Goal: Book appointment/travel/reservation

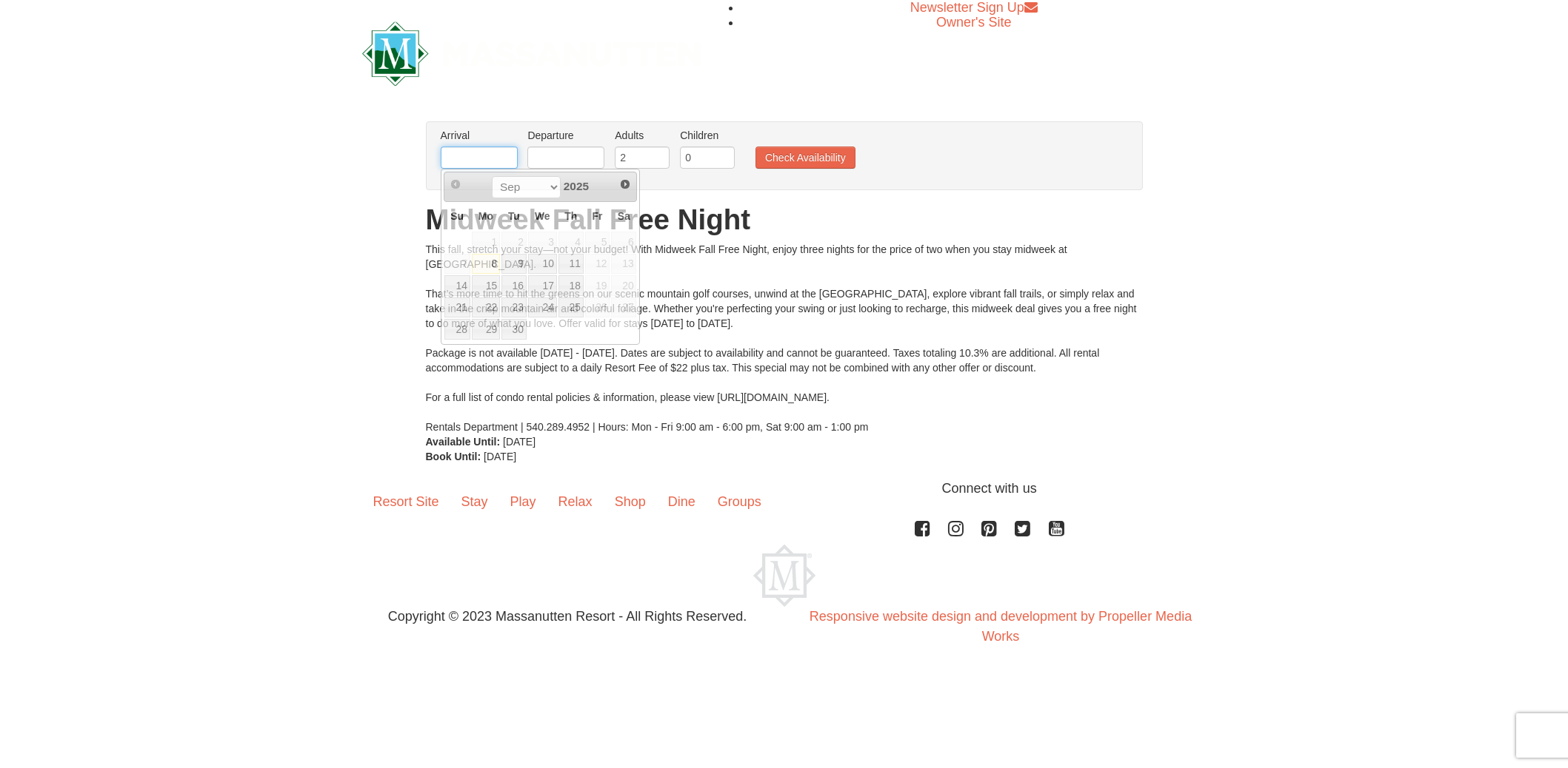
click at [460, 159] on input "text" at bounding box center [479, 157] width 77 height 22
click at [491, 311] on link "22" at bounding box center [486, 307] width 28 height 20
type input "[DATE]"
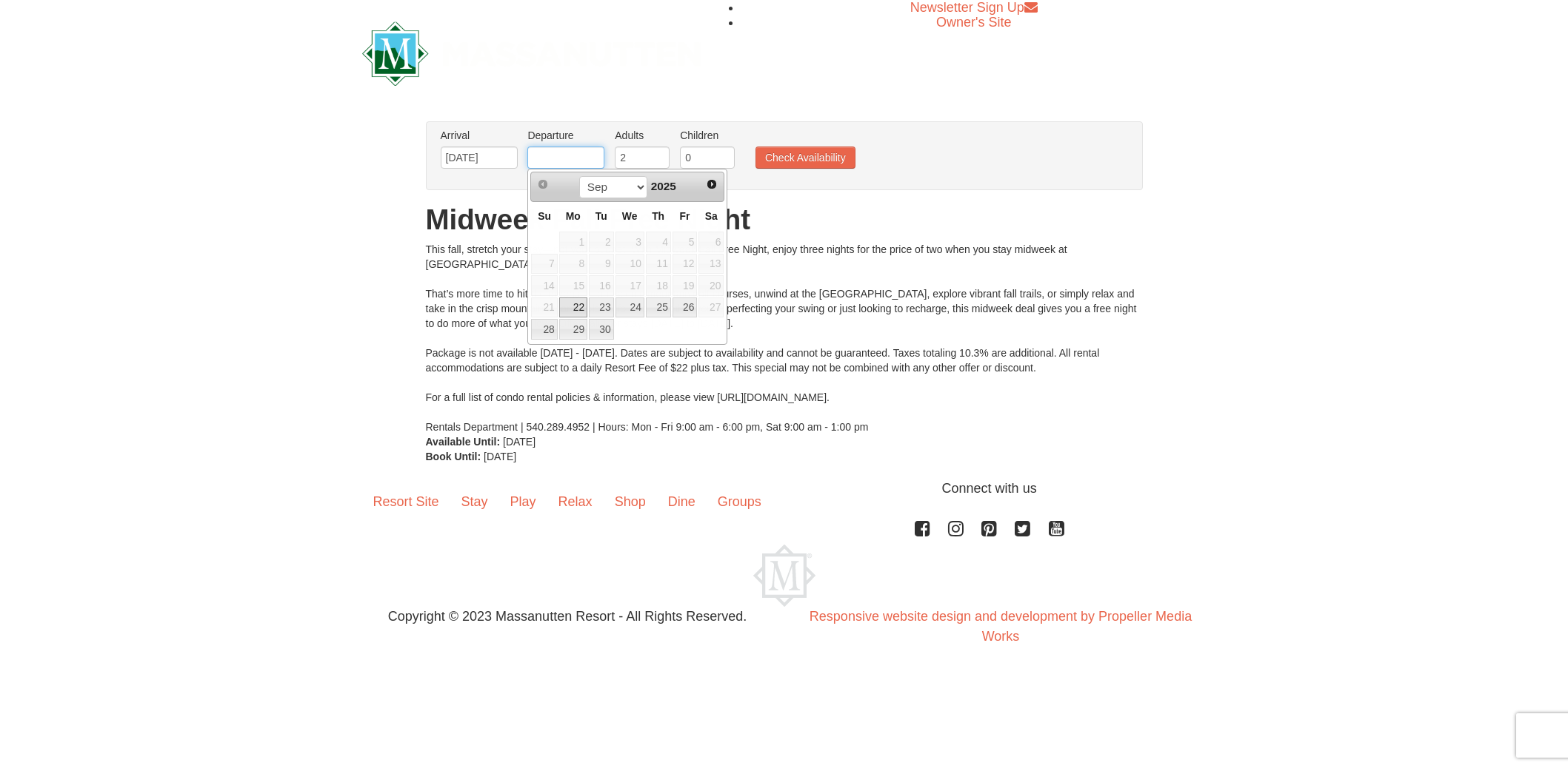
click at [594, 164] on input "text" at bounding box center [565, 157] width 77 height 22
click at [664, 307] on link "25" at bounding box center [658, 307] width 25 height 20
type input "[DATE]"
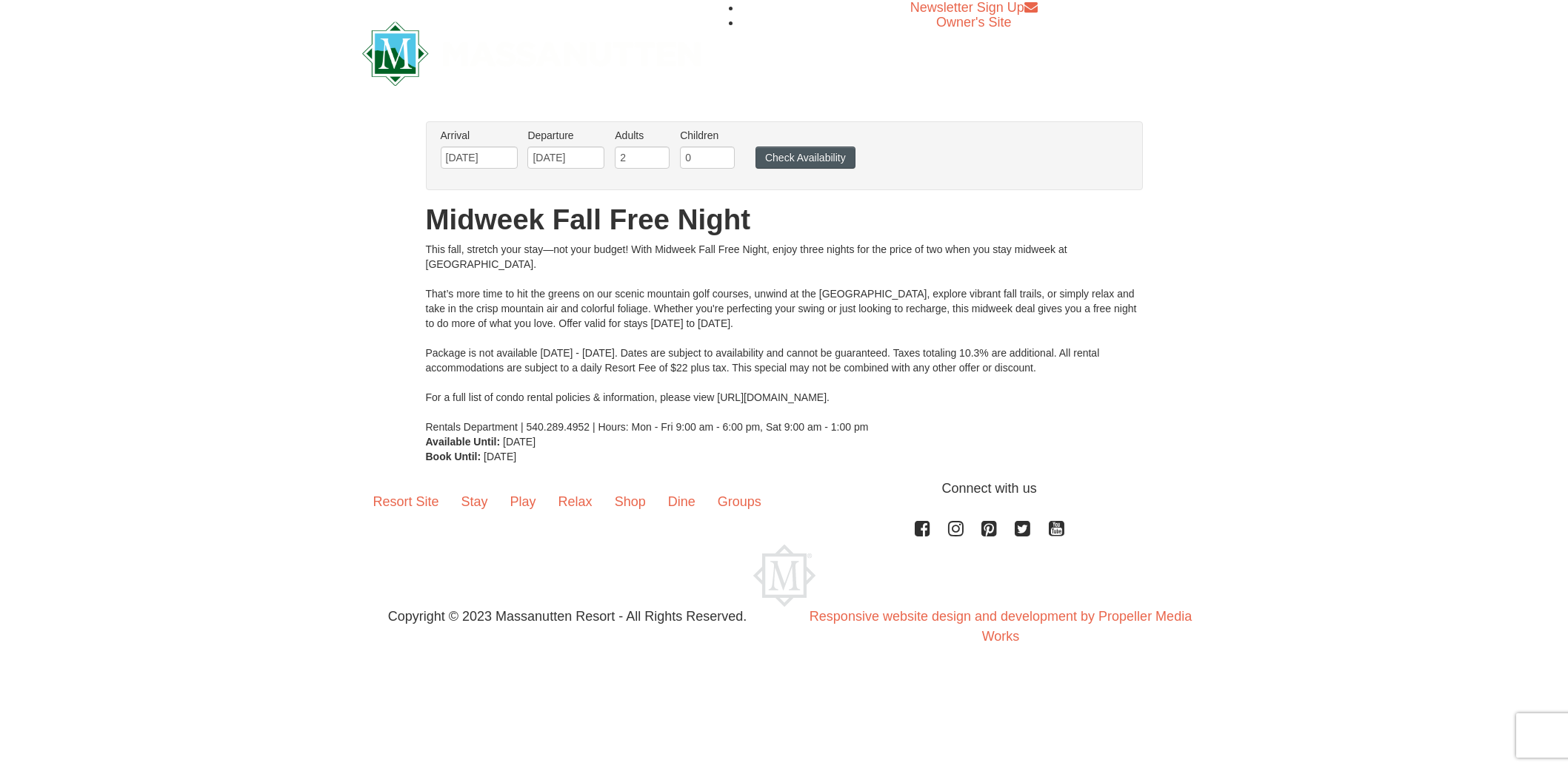
click at [788, 156] on button "Check Availability" at bounding box center [805, 157] width 100 height 22
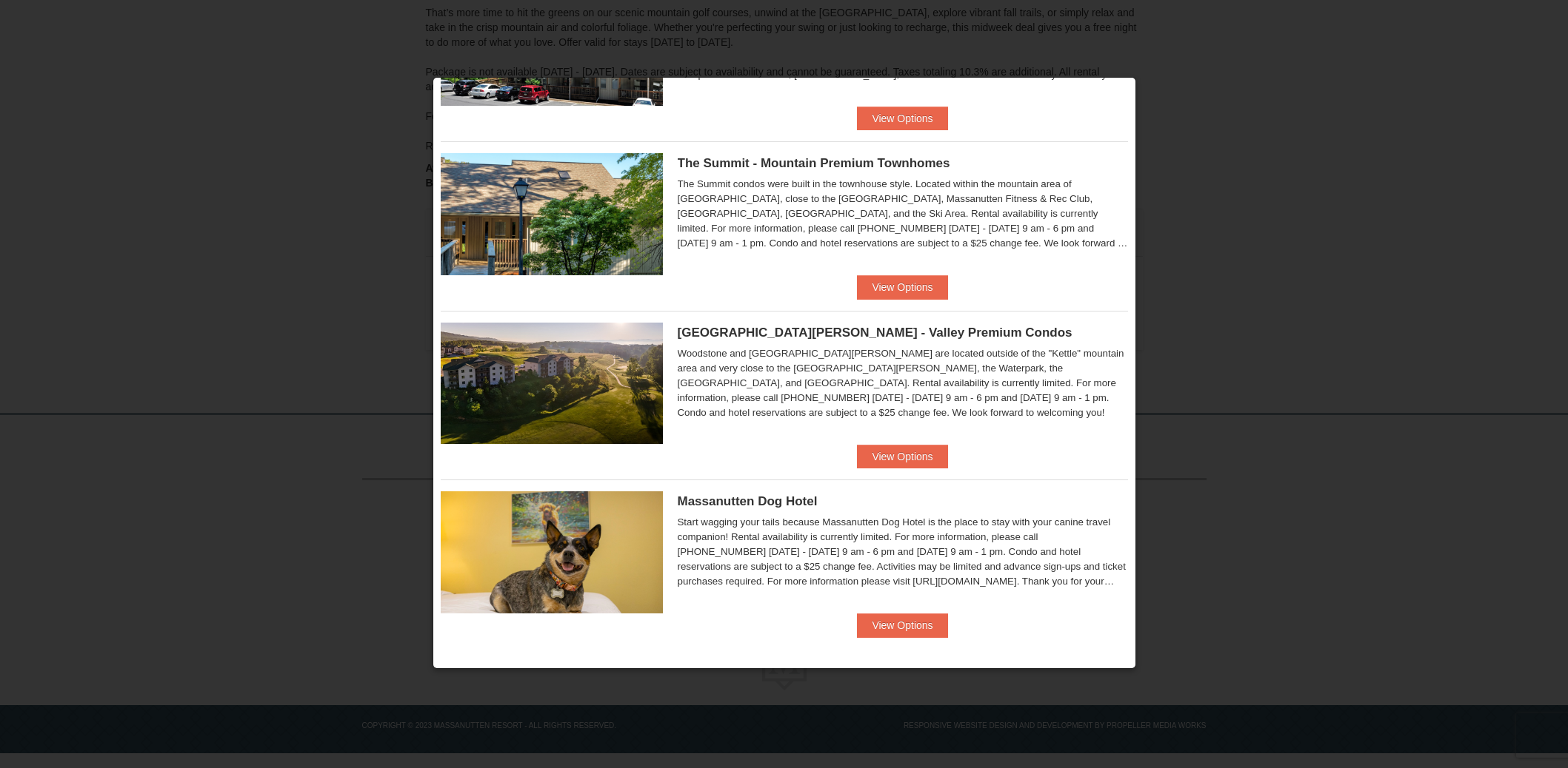
scroll to position [244, 0]
click at [888, 454] on button "View Options" at bounding box center [901, 456] width 90 height 23
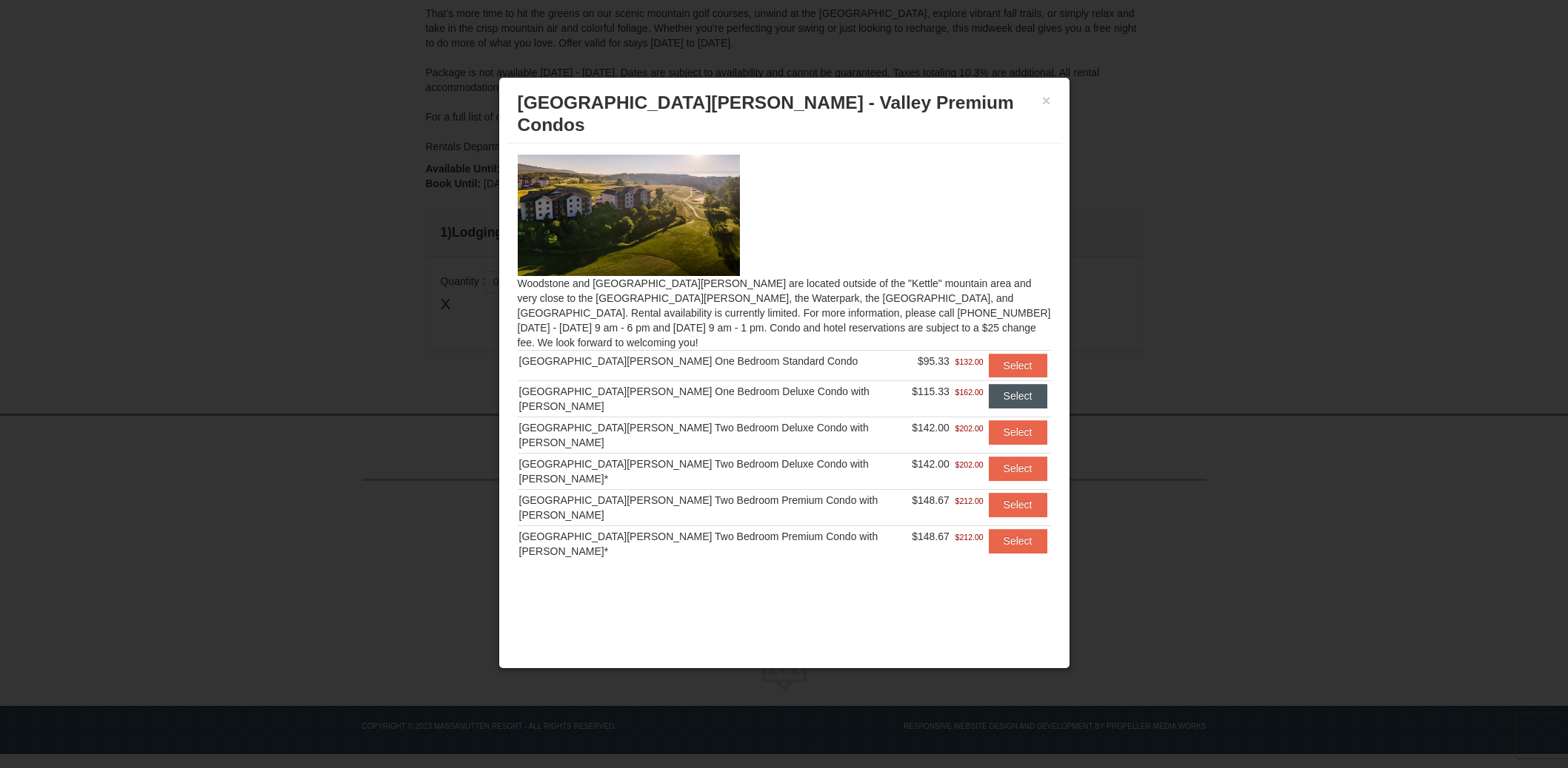
click at [1007, 384] on button "Select" at bounding box center [1018, 396] width 58 height 23
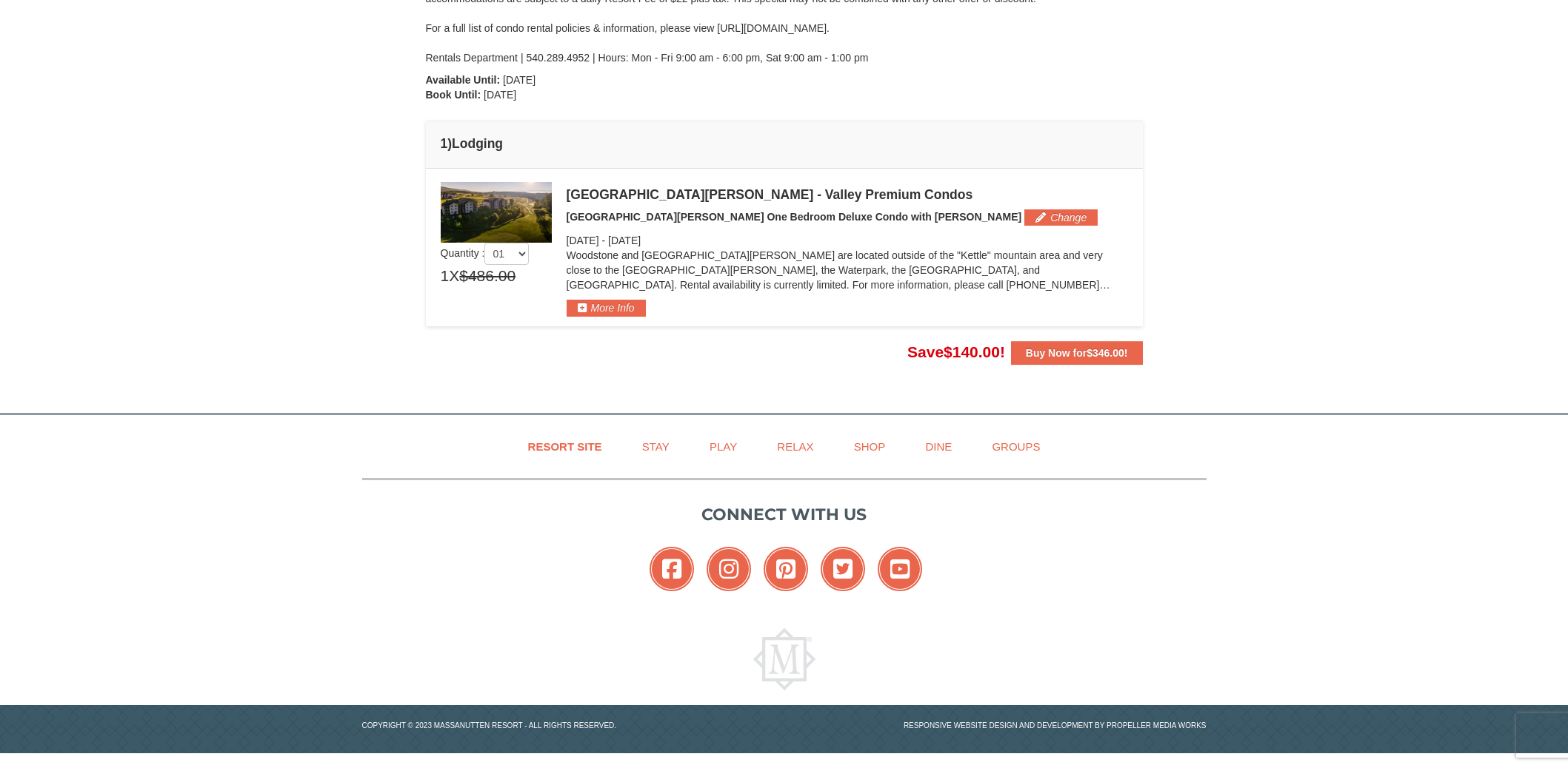
scroll to position [332, 0]
click at [612, 309] on button "More Info" at bounding box center [607, 308] width 79 height 16
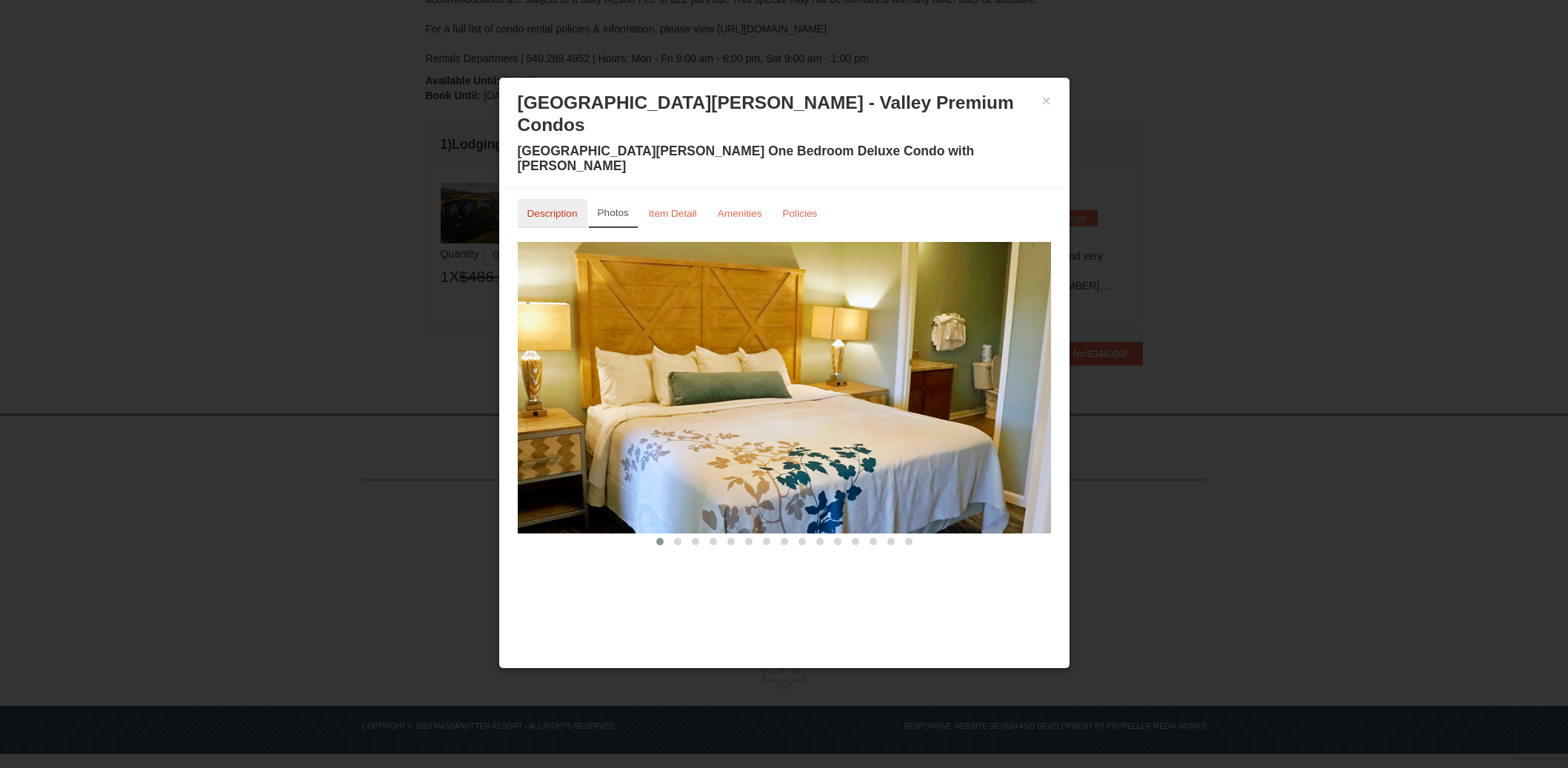
click at [550, 208] on small "Description" at bounding box center [552, 213] width 50 height 11
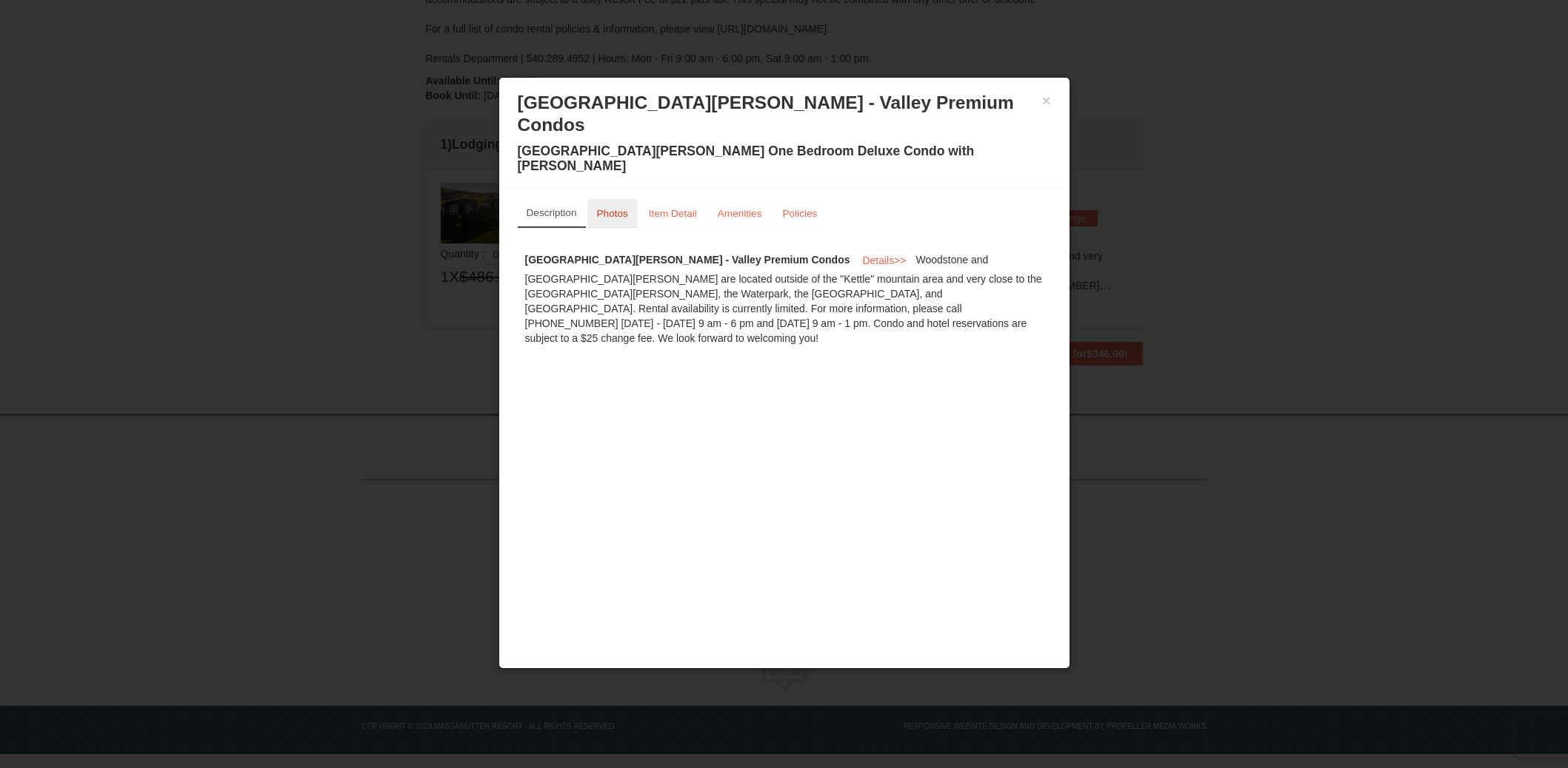
click at [612, 208] on small "Photos" at bounding box center [612, 213] width 31 height 11
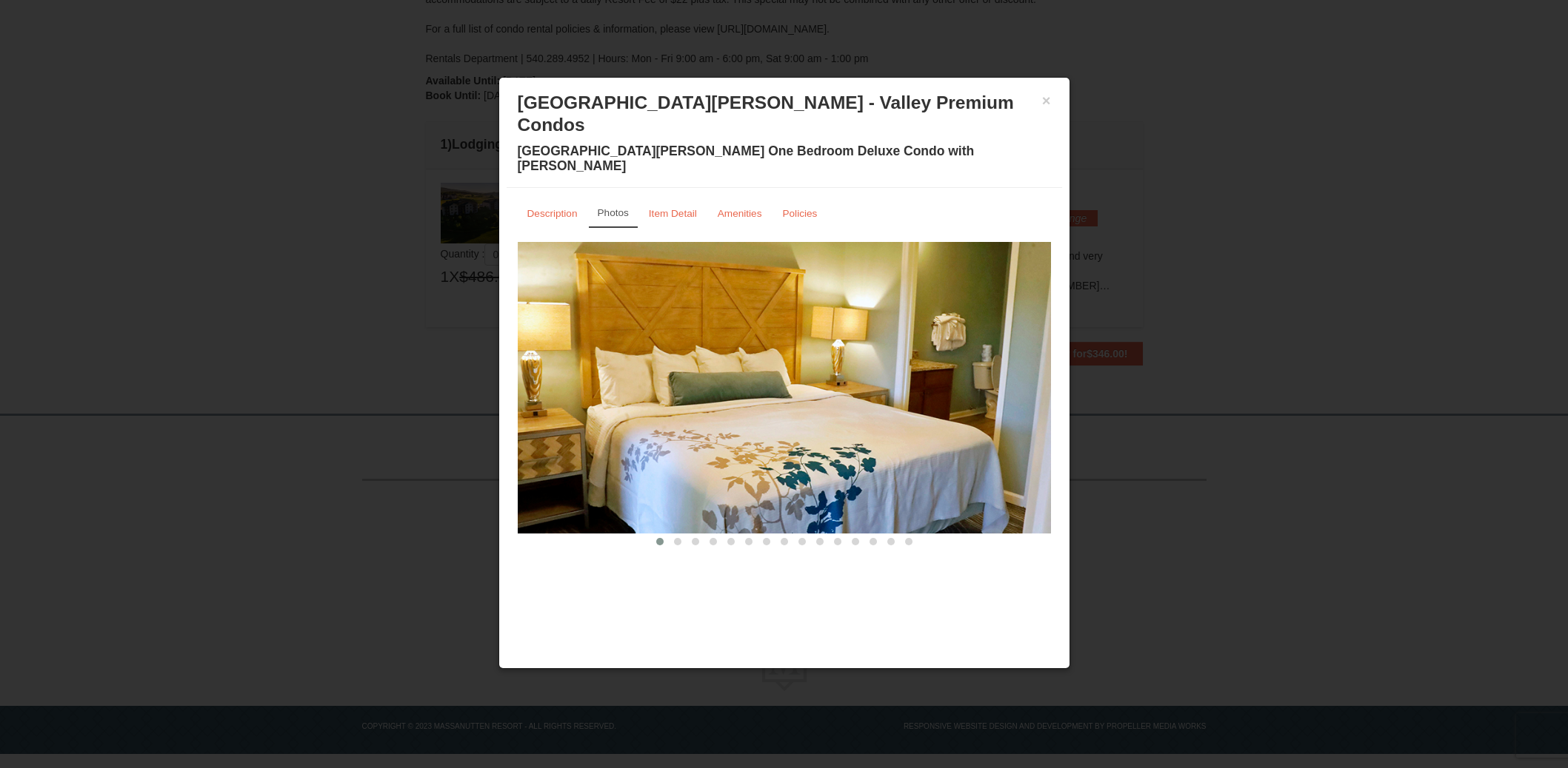
click at [1020, 384] on img at bounding box center [784, 387] width 533 height 292
drag, startPoint x: 919, startPoint y: 372, endPoint x: 865, endPoint y: 369, distance: 54.1
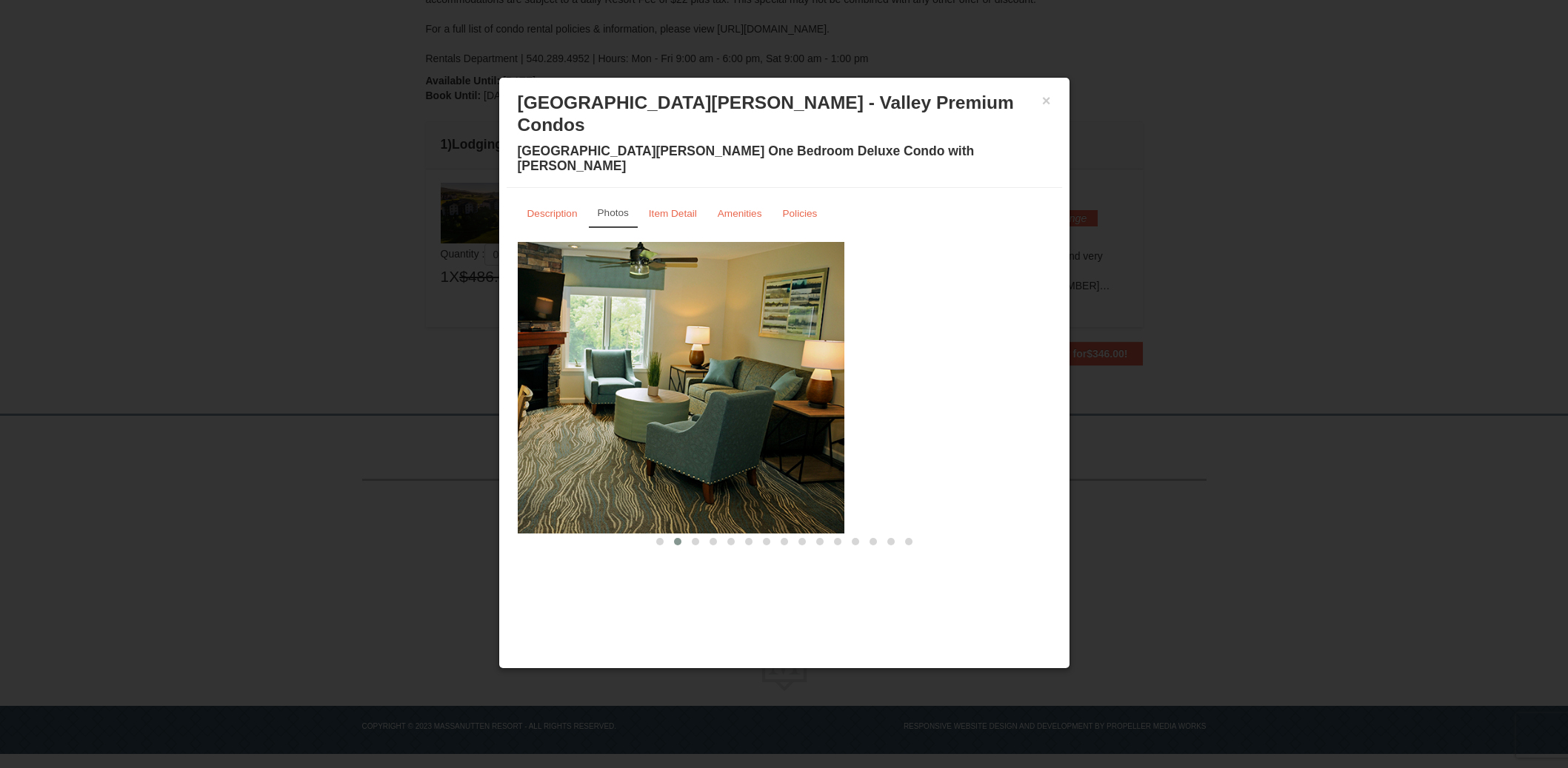
drag, startPoint x: 951, startPoint y: 373, endPoint x: 744, endPoint y: 346, distance: 208.8
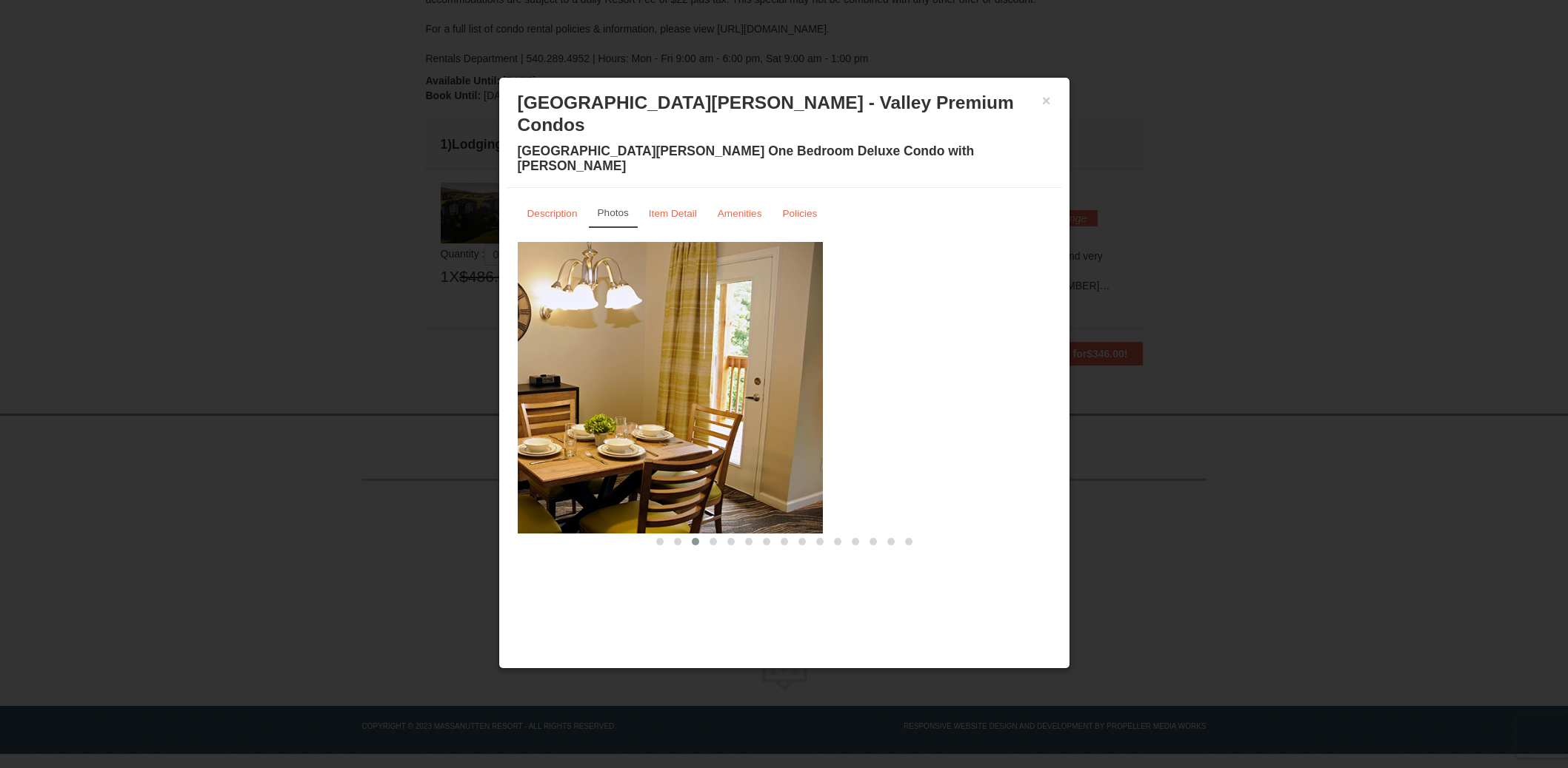
drag, startPoint x: 915, startPoint y: 356, endPoint x: 646, endPoint y: 339, distance: 269.5
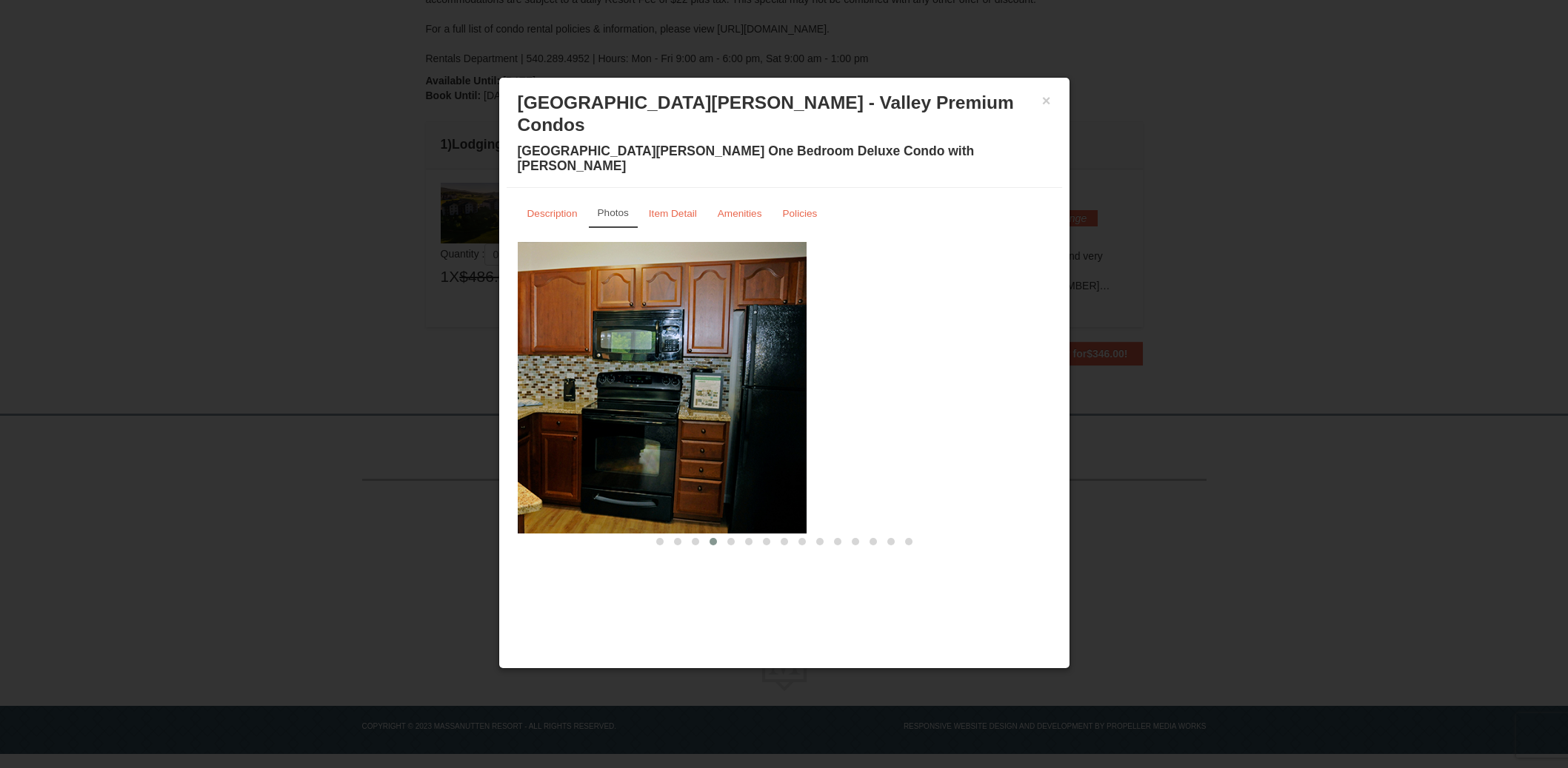
drag, startPoint x: 898, startPoint y: 351, endPoint x: 650, endPoint y: 334, distance: 248.6
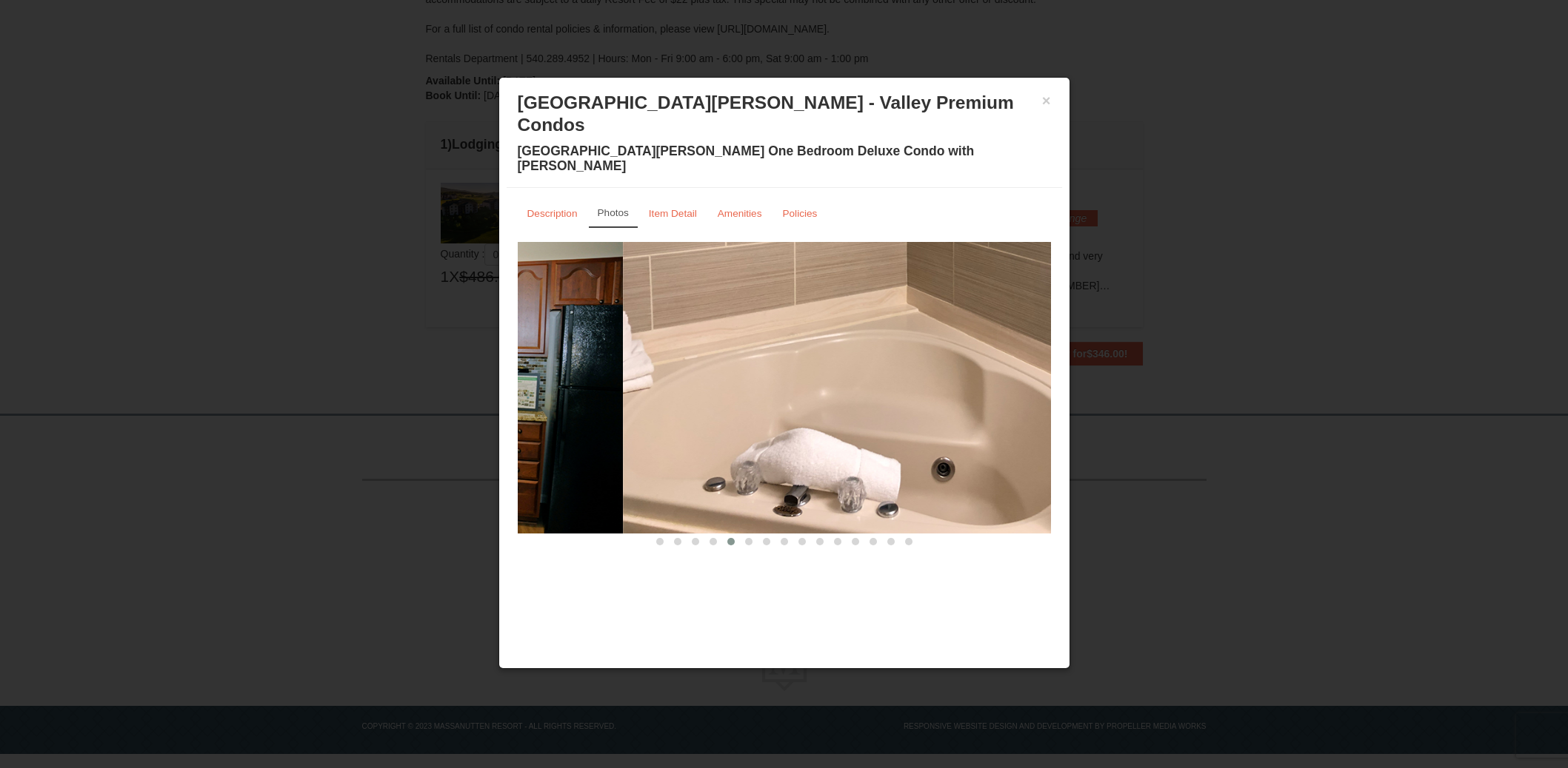
drag, startPoint x: 625, startPoint y: 333, endPoint x: 608, endPoint y: 330, distance: 17.3
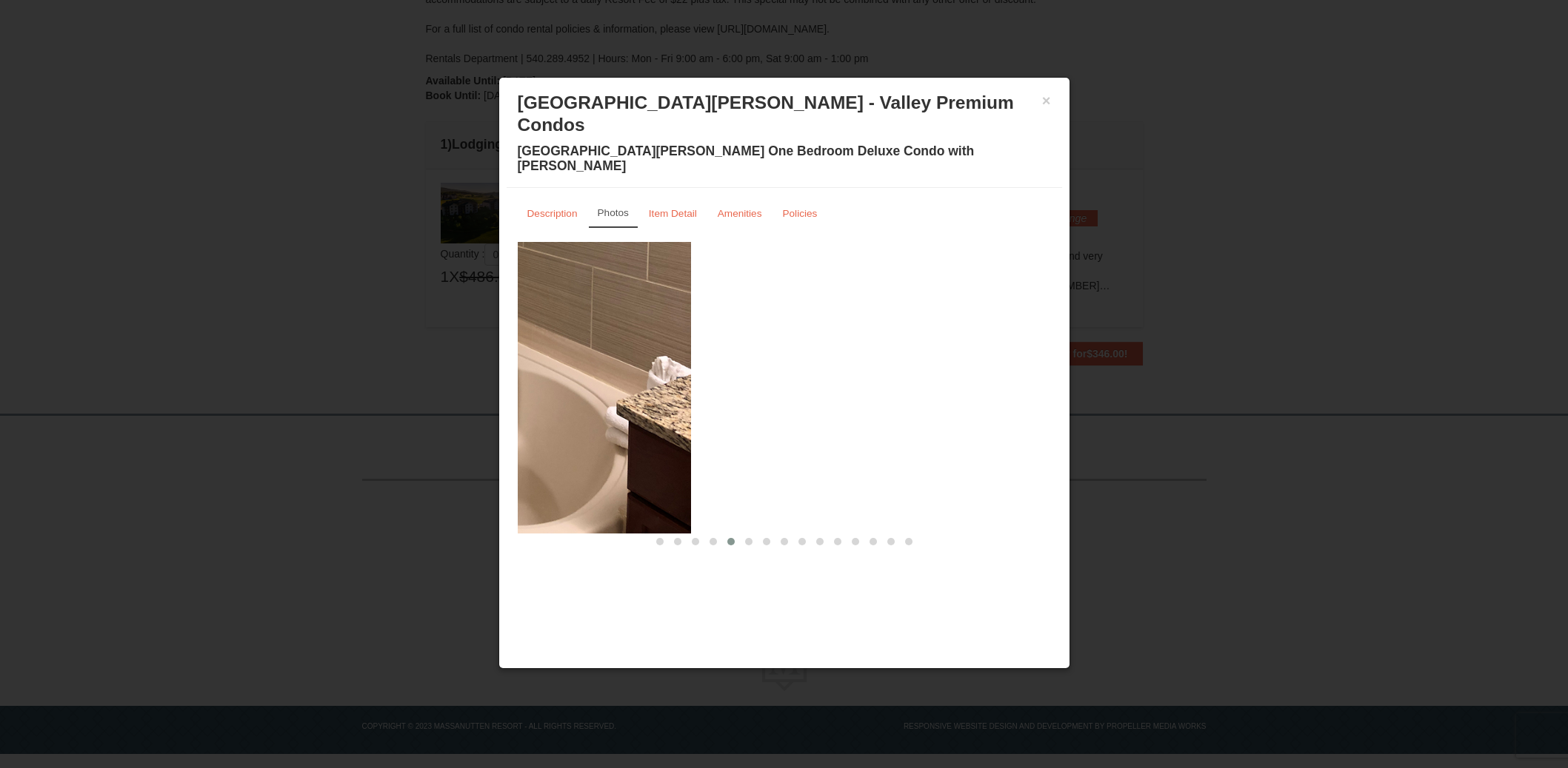
drag, startPoint x: 907, startPoint y: 353, endPoint x: 550, endPoint y: 324, distance: 358.2
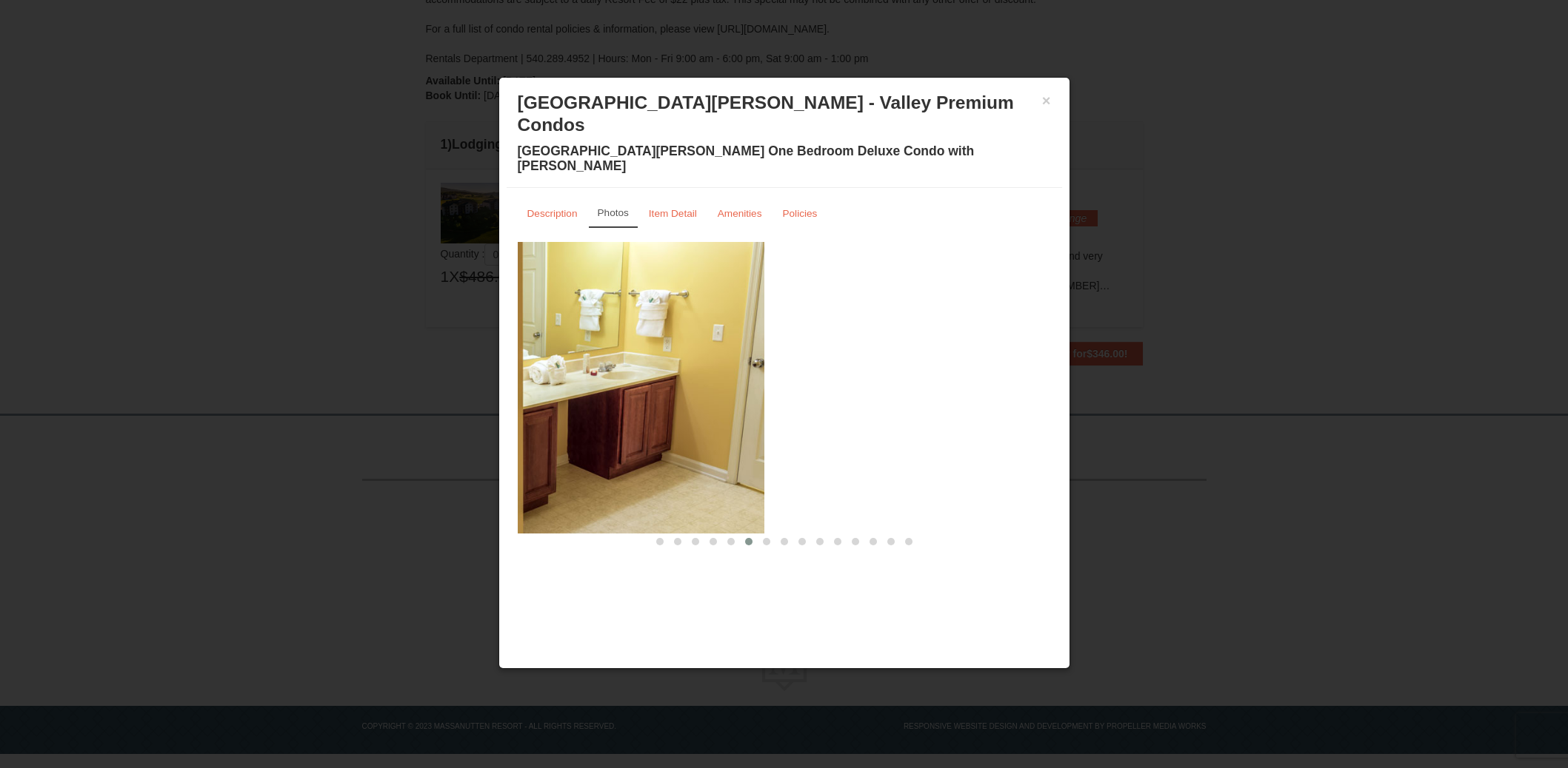
drag, startPoint x: 943, startPoint y: 346, endPoint x: 555, endPoint y: 322, distance: 388.7
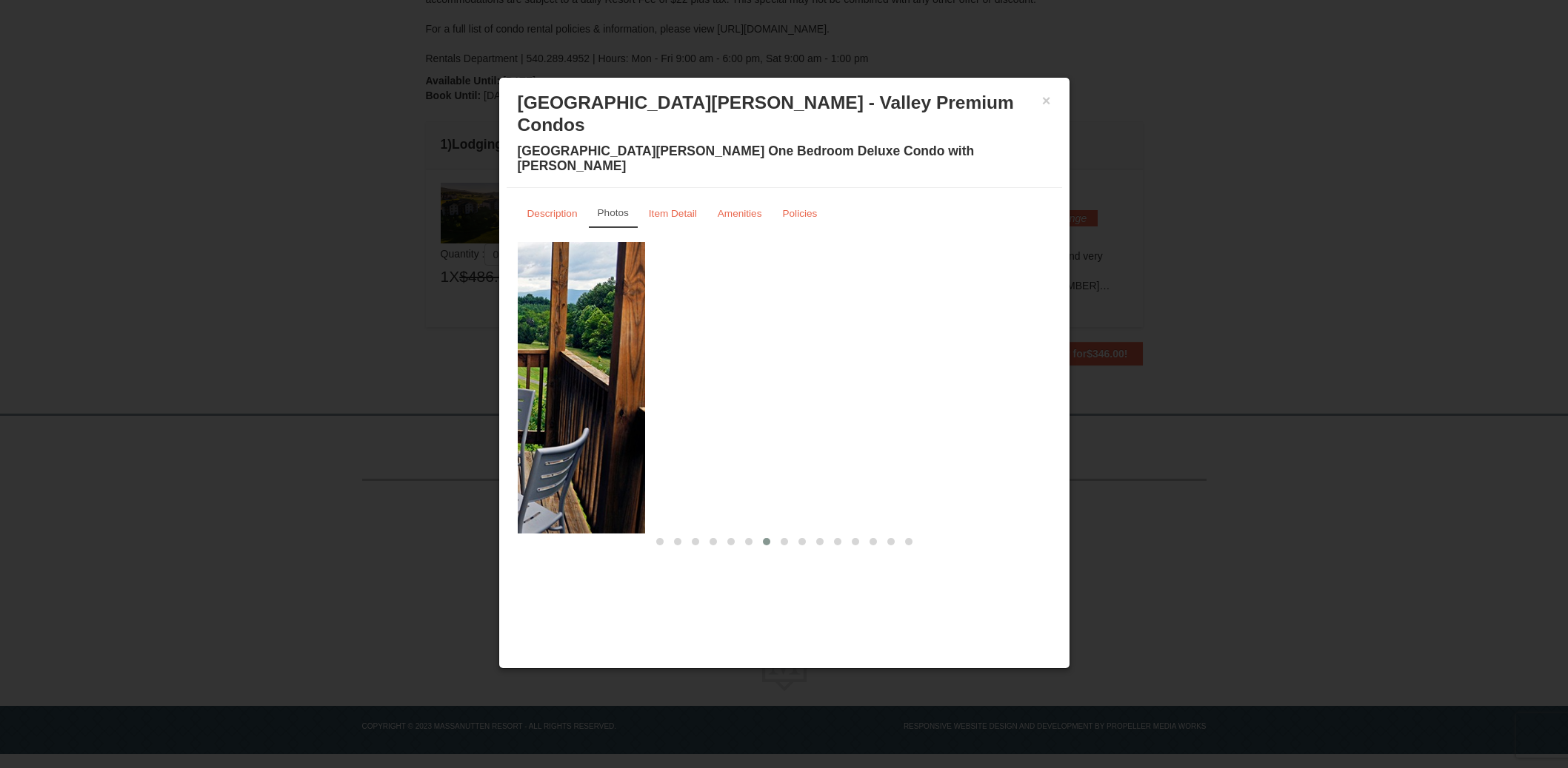
drag, startPoint x: 897, startPoint y: 341, endPoint x: 491, endPoint y: 301, distance: 408.0
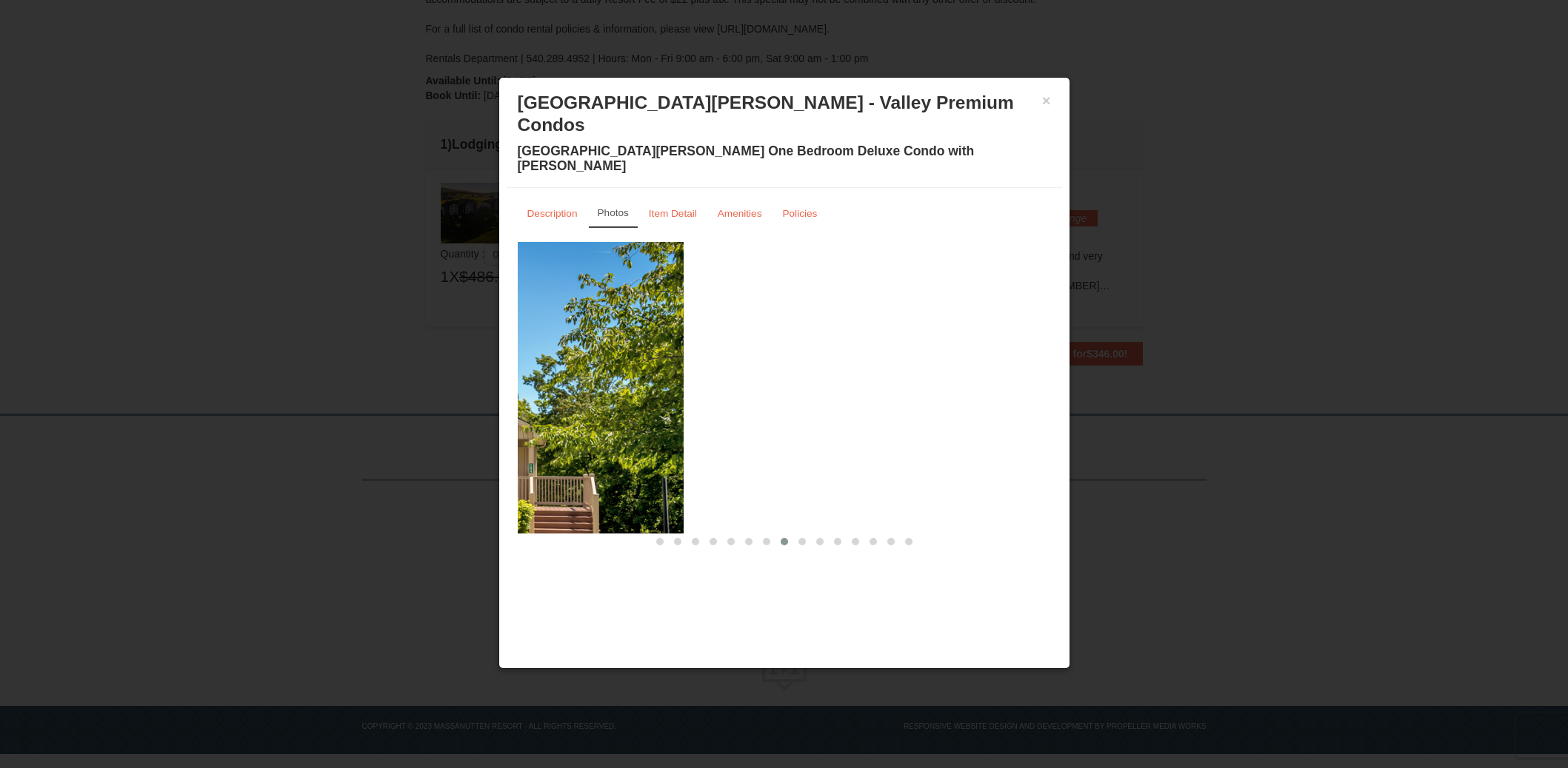
drag, startPoint x: 904, startPoint y: 336, endPoint x: 531, endPoint y: 322, distance: 373.3
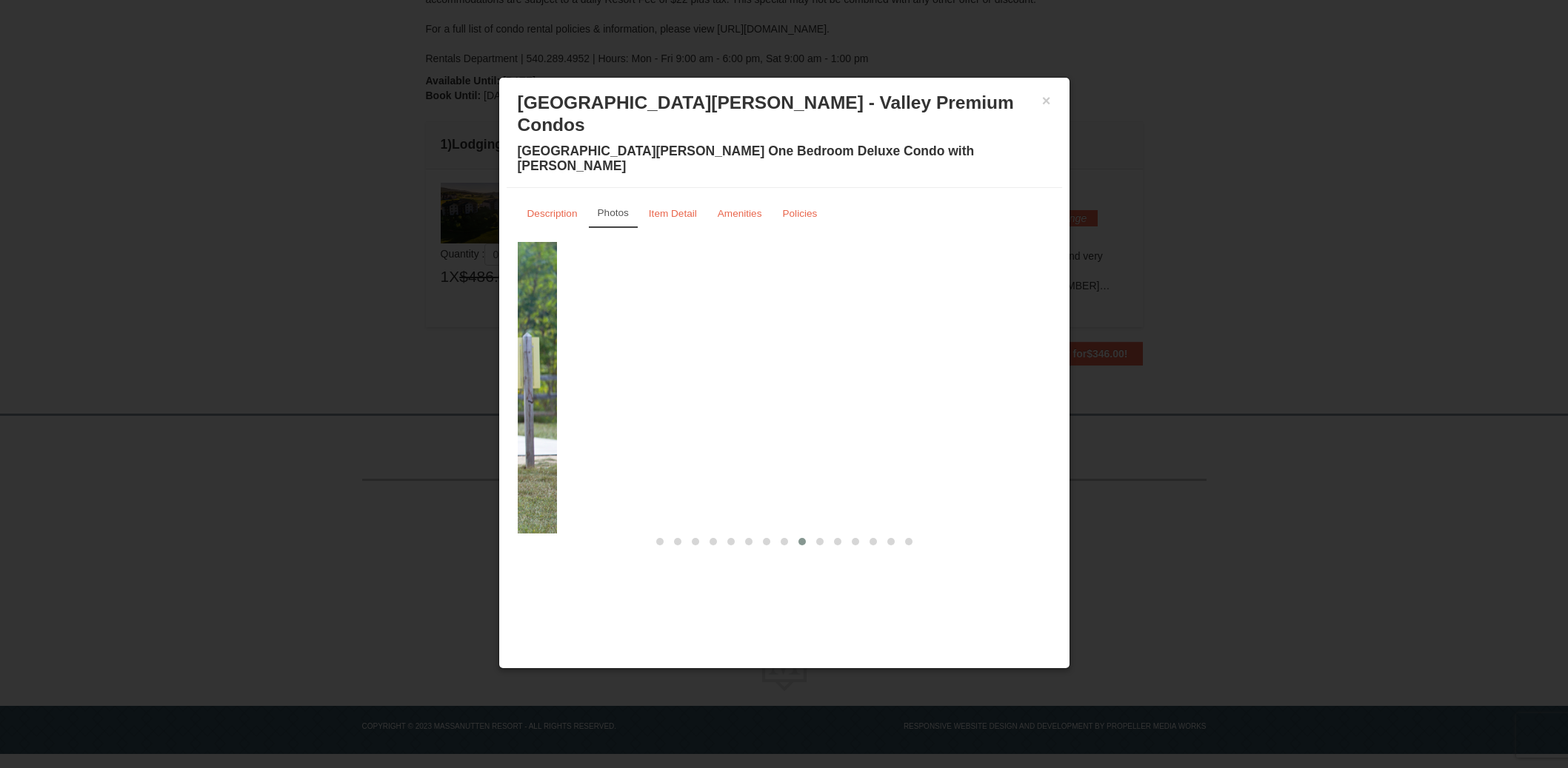
drag, startPoint x: 968, startPoint y: 357, endPoint x: 474, endPoint y: 316, distance: 495.7
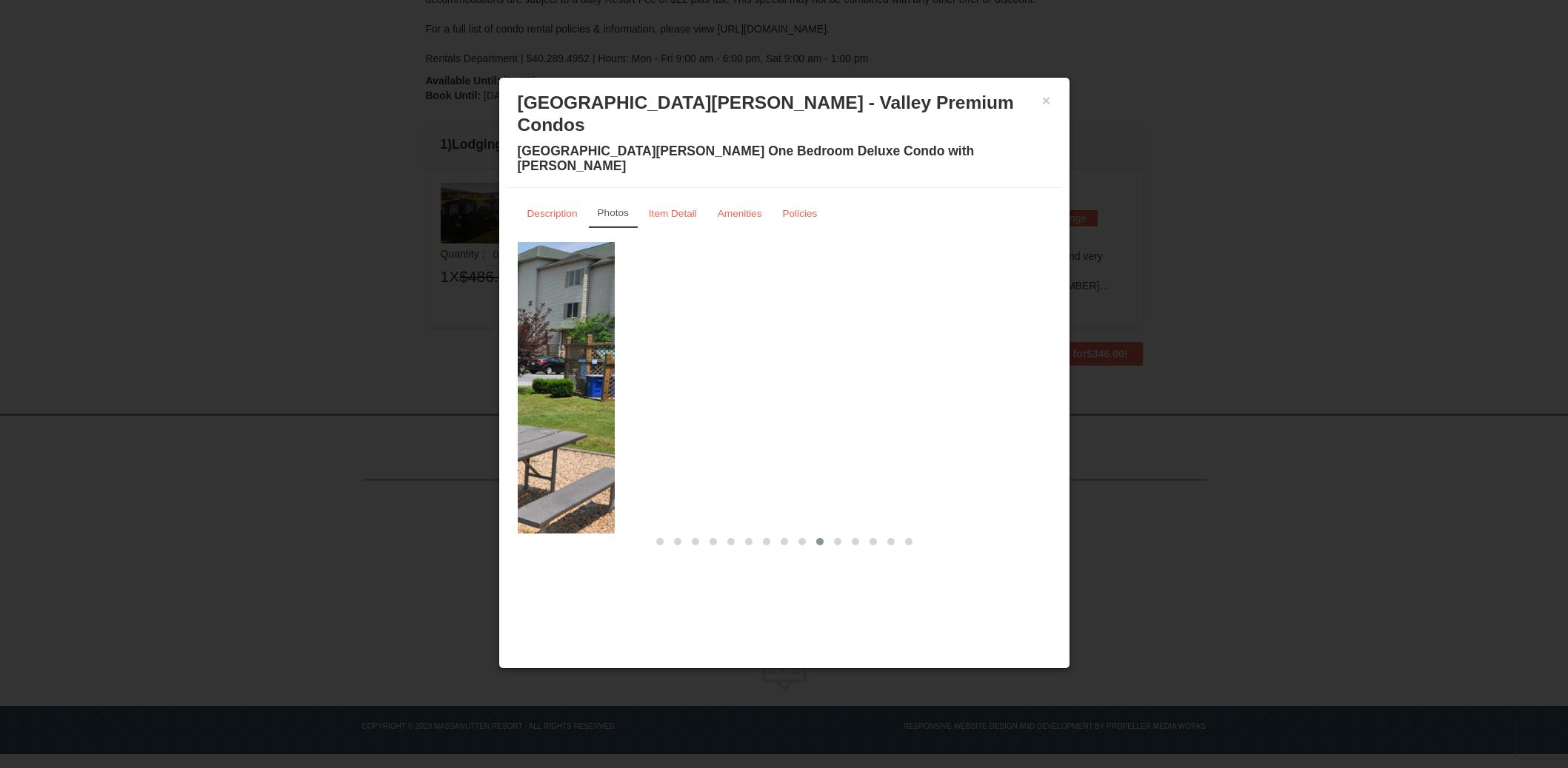
drag, startPoint x: 919, startPoint y: 337, endPoint x: 484, endPoint y: 303, distance: 436.3
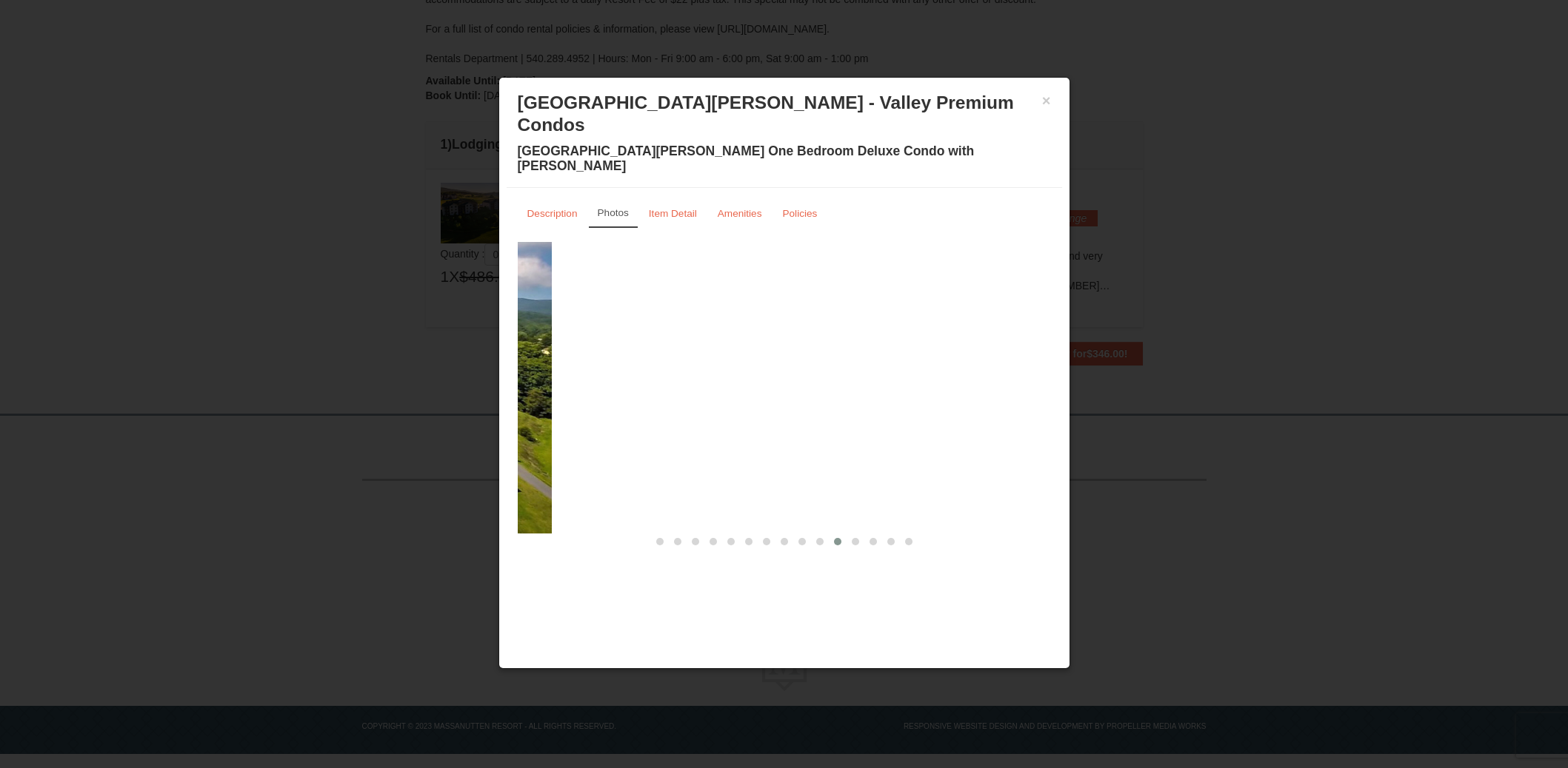
drag, startPoint x: 924, startPoint y: 336, endPoint x: 428, endPoint y: 300, distance: 497.3
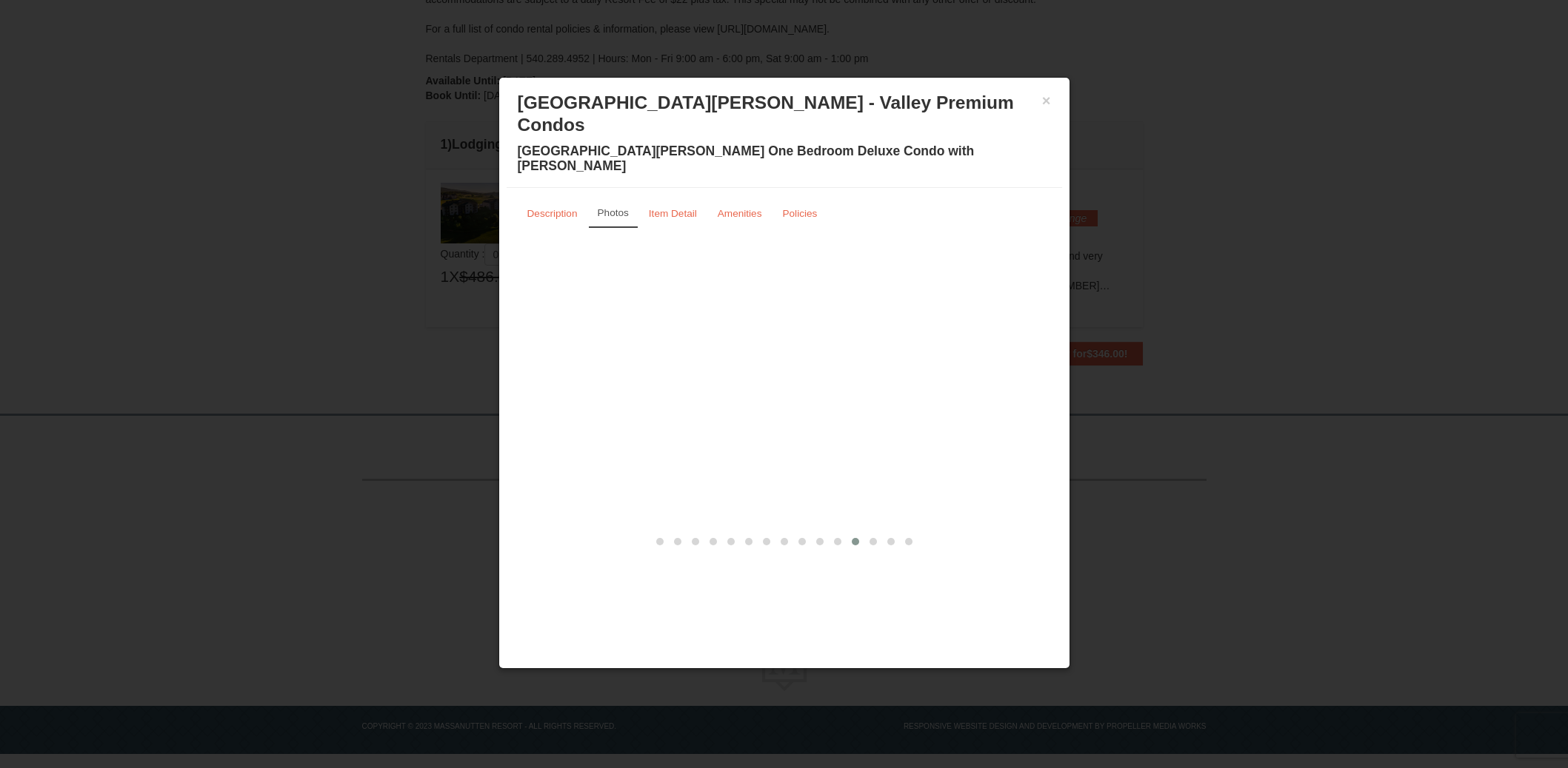
drag, startPoint x: 883, startPoint y: 330, endPoint x: 345, endPoint y: 282, distance: 540.1
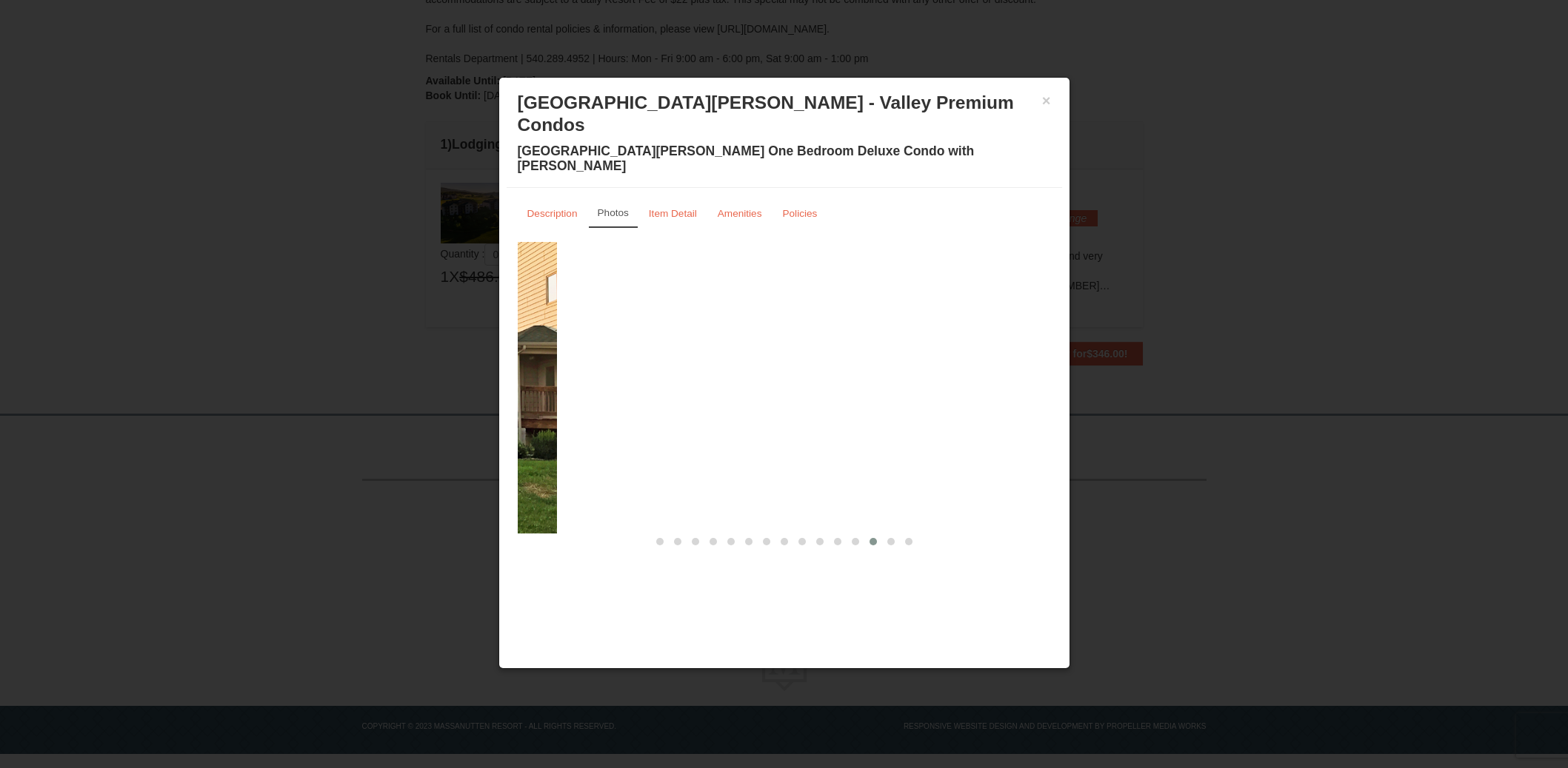
drag, startPoint x: 891, startPoint y: 346, endPoint x: 375, endPoint y: 300, distance: 518.0
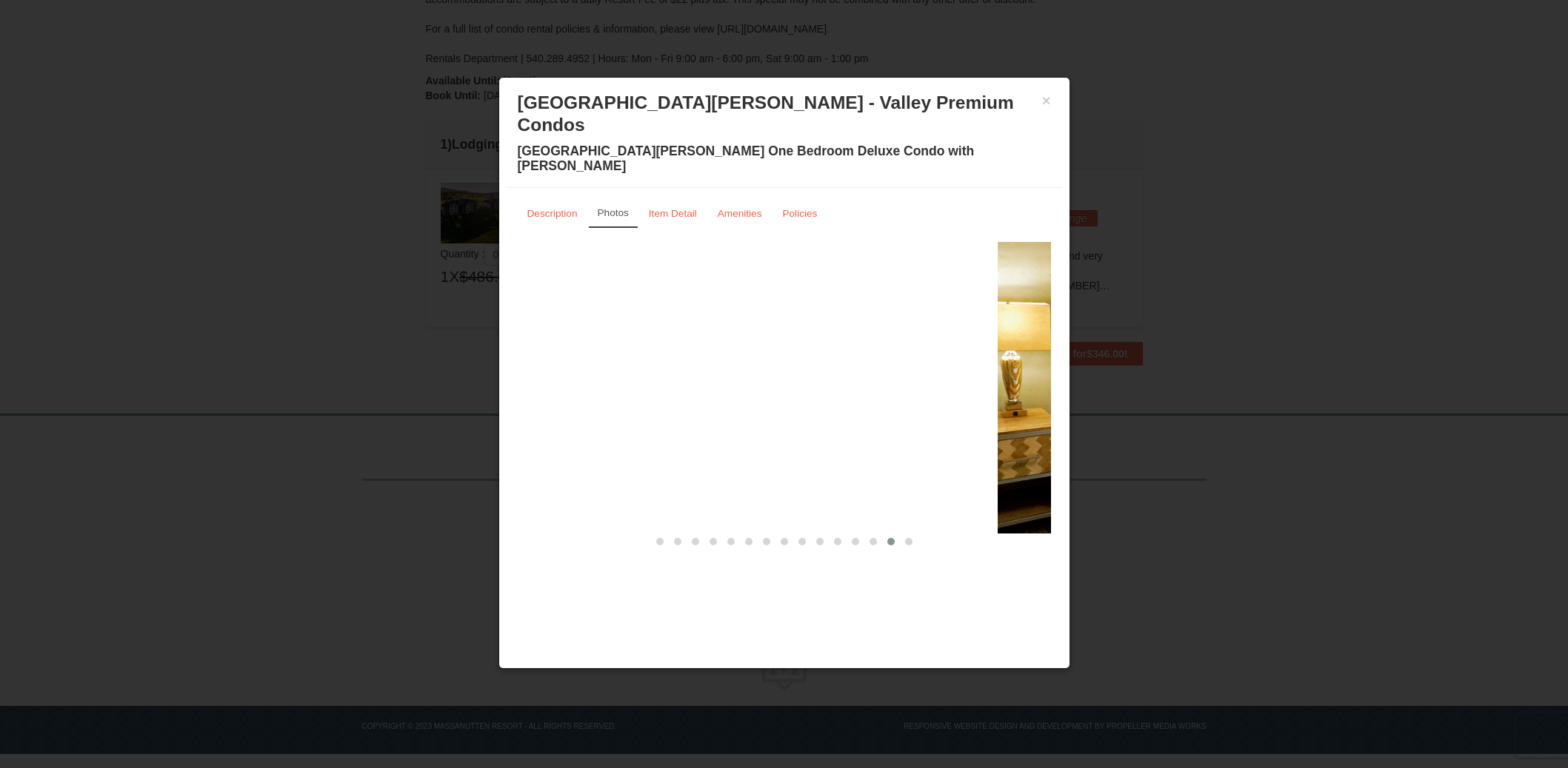
drag, startPoint x: 923, startPoint y: 351, endPoint x: 318, endPoint y: 281, distance: 609.0
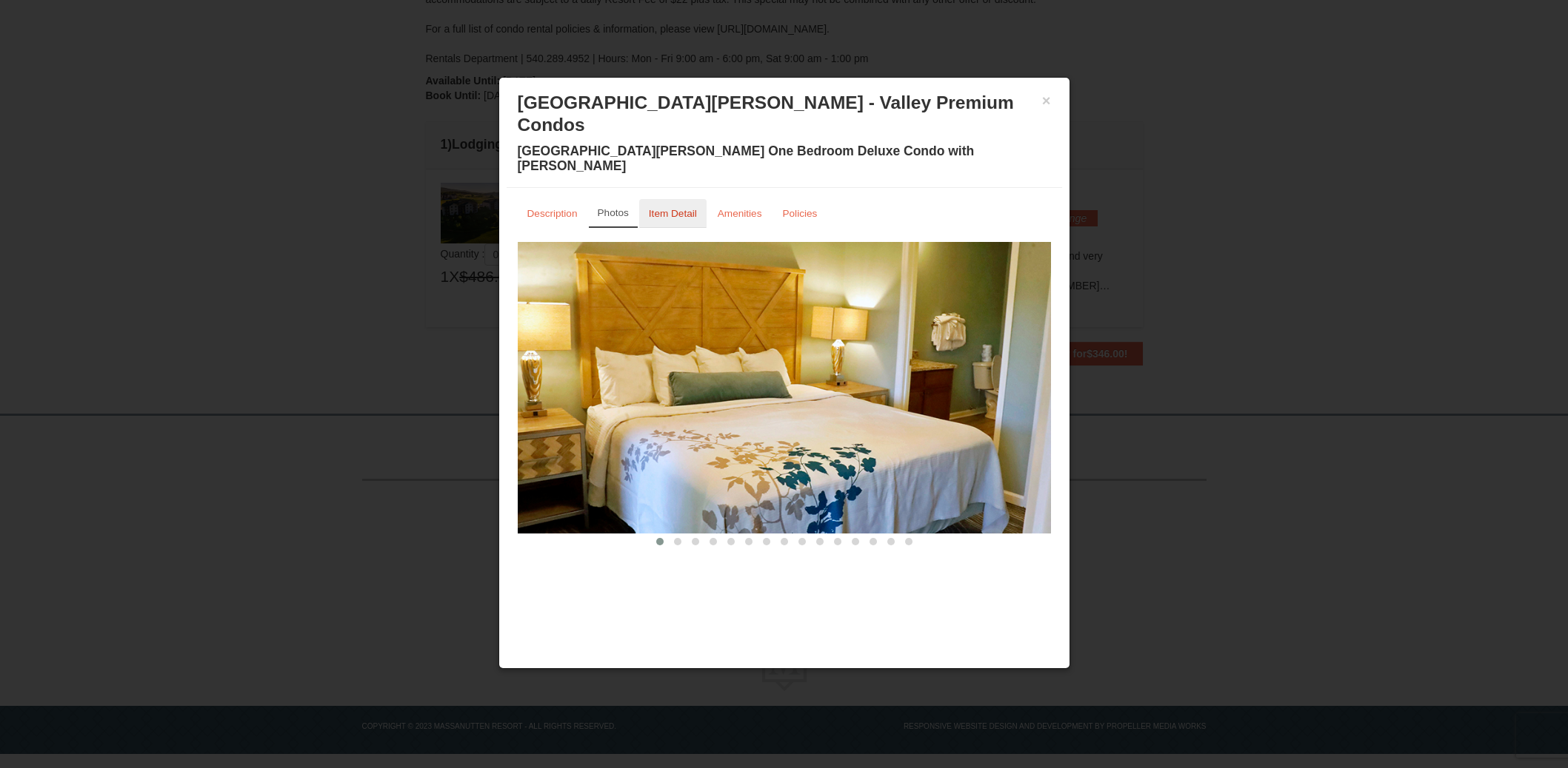
click at [677, 208] on small "Item Detail" at bounding box center [673, 213] width 48 height 11
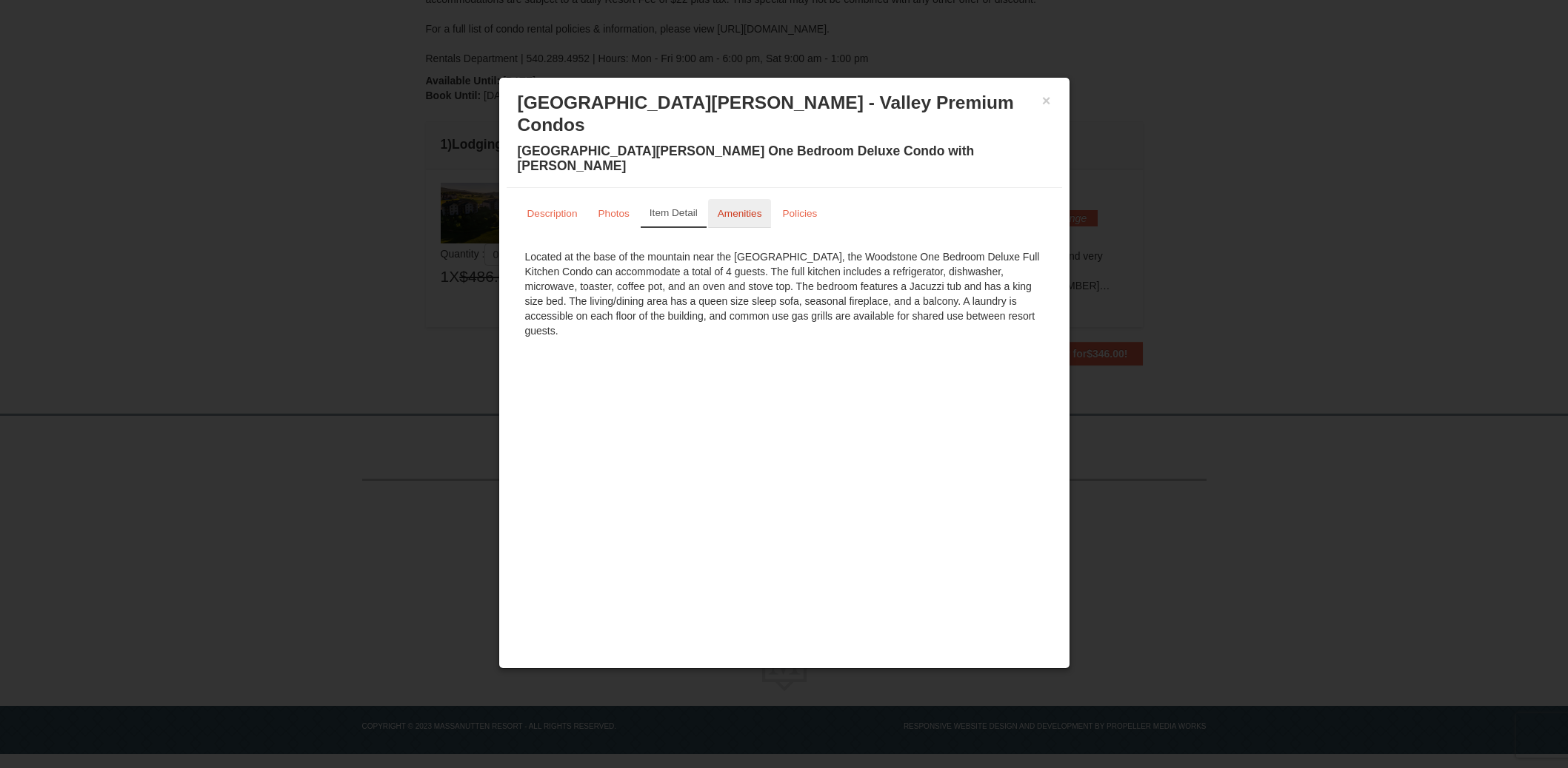
click at [743, 208] on small "Amenities" at bounding box center [740, 213] width 45 height 11
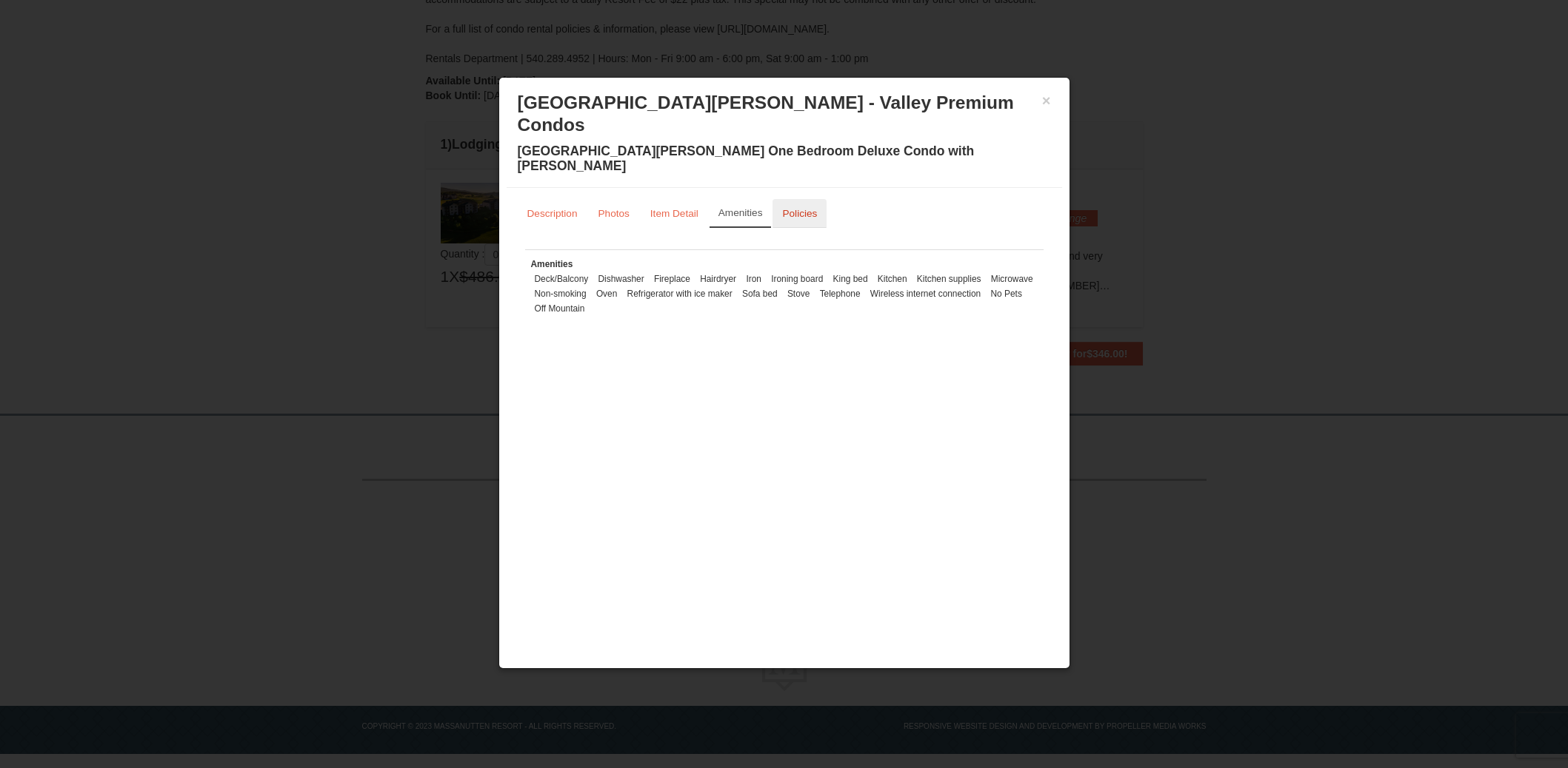
click at [804, 208] on small "Policies" at bounding box center [800, 213] width 35 height 11
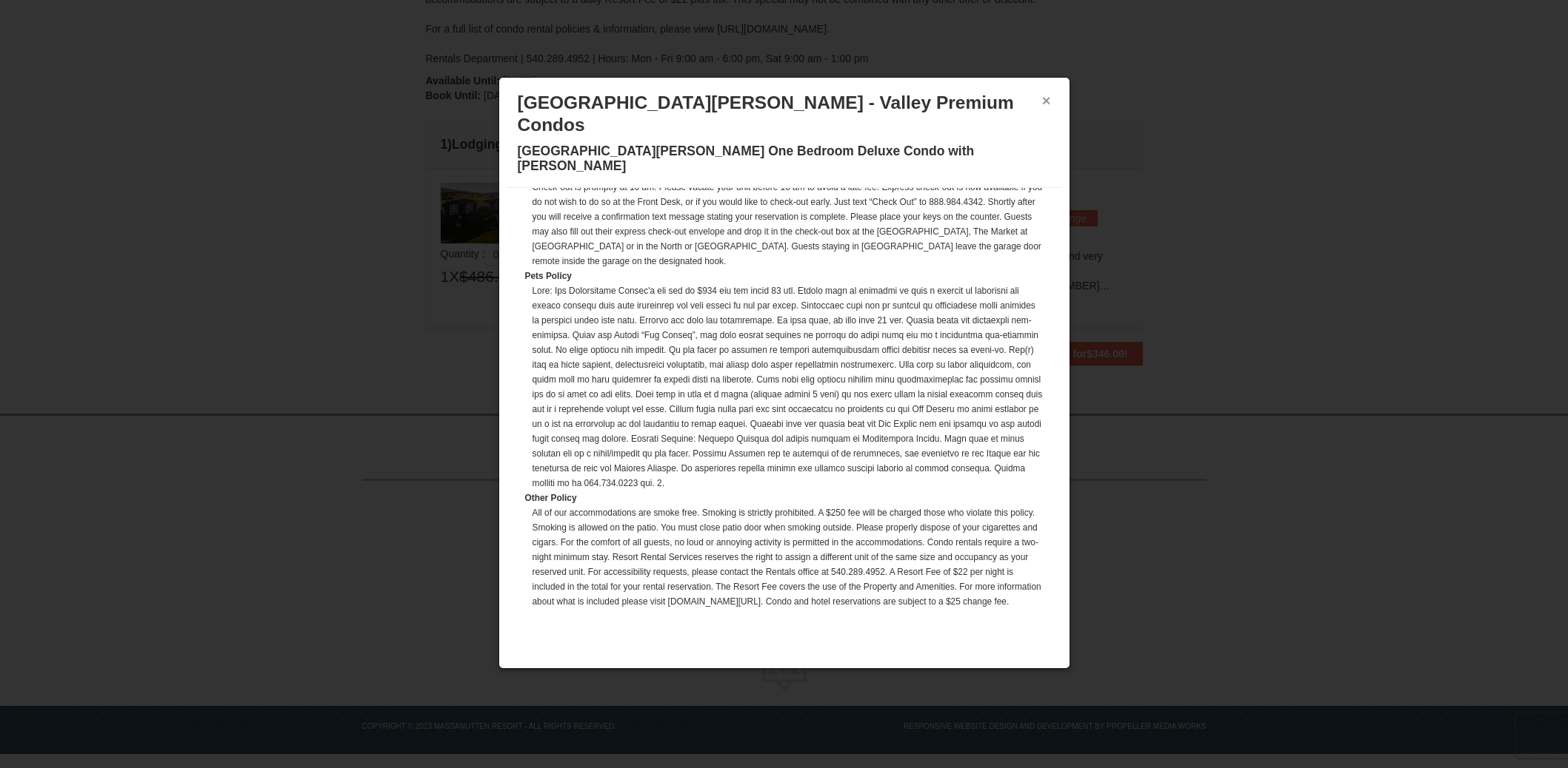
click at [1046, 102] on button "×" at bounding box center [1046, 100] width 9 height 15
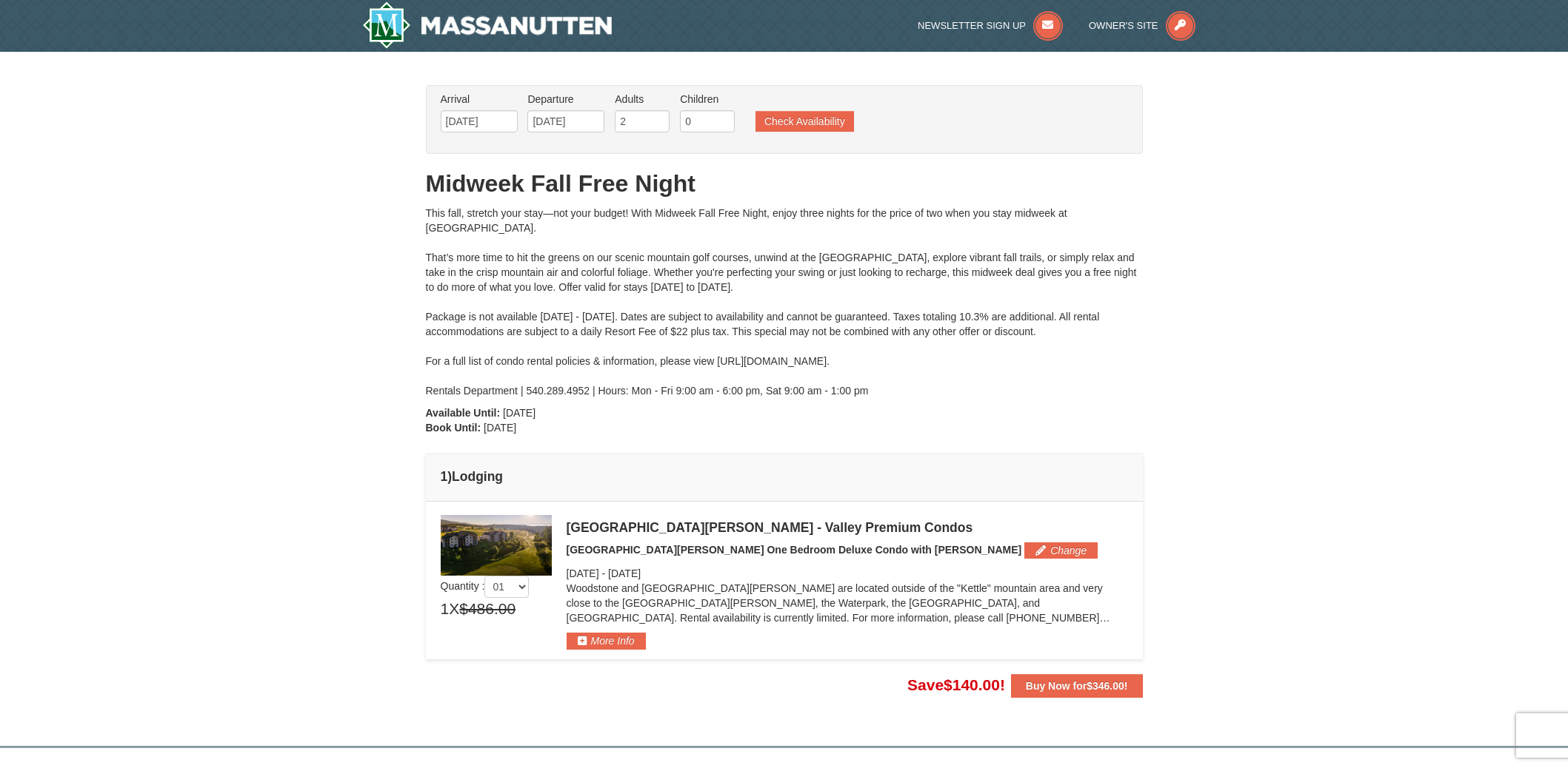
scroll to position [0, 0]
click at [477, 129] on input "09/22/2025" at bounding box center [479, 121] width 77 height 22
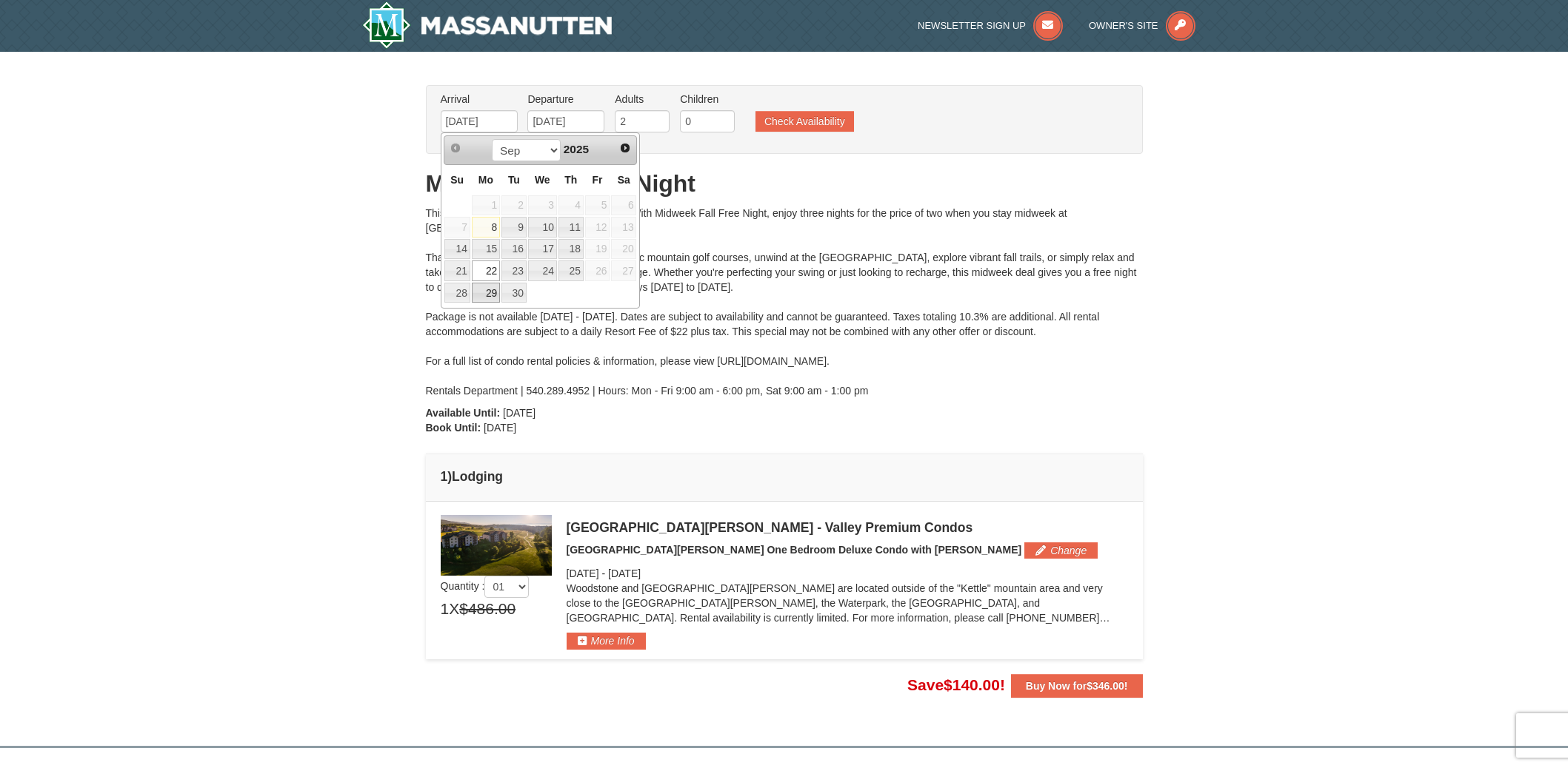
click at [490, 293] on link "29" at bounding box center [486, 292] width 28 height 20
type input "[DATE]"
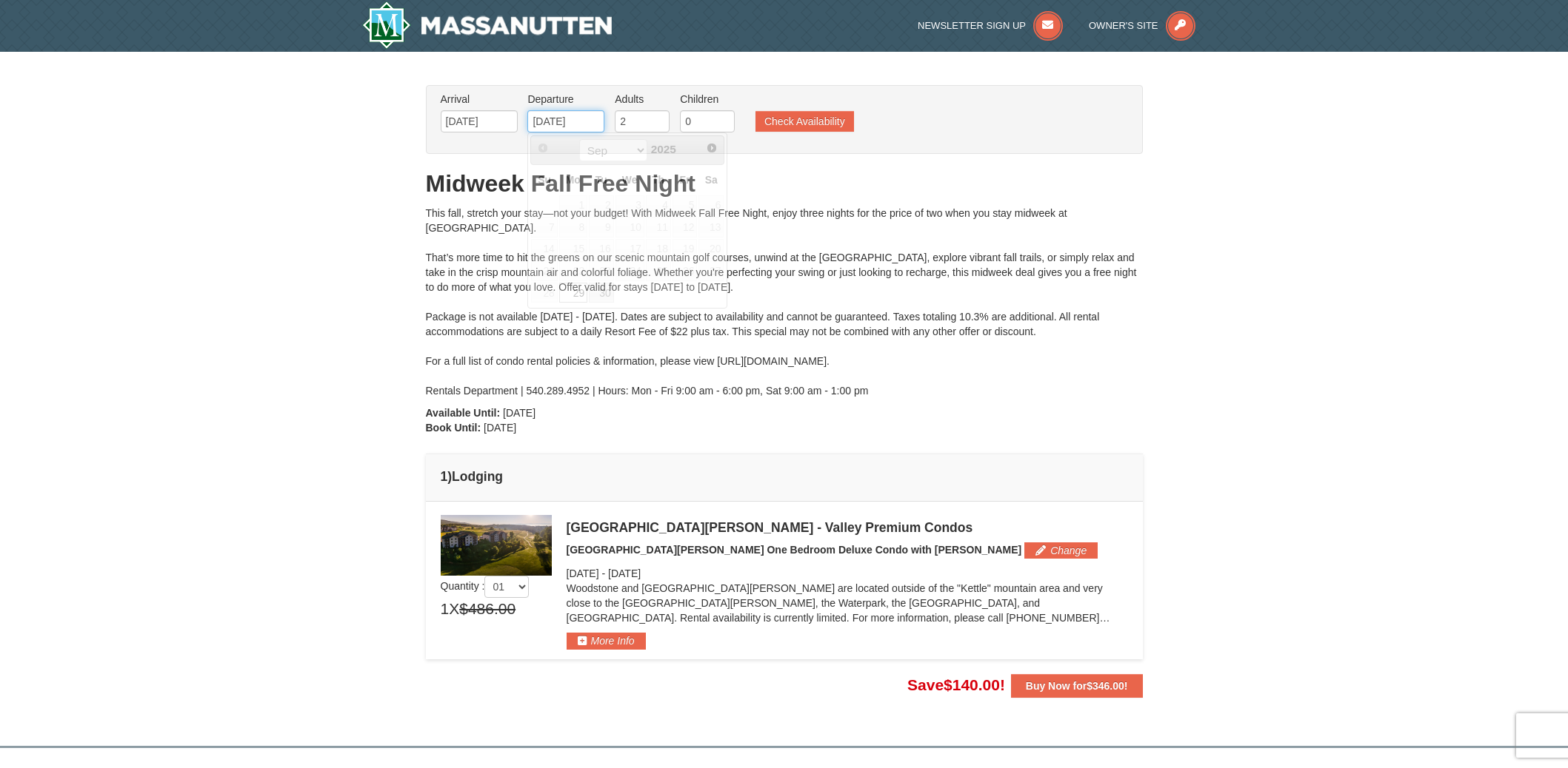
click at [579, 121] on input "[DATE]" at bounding box center [565, 121] width 77 height 22
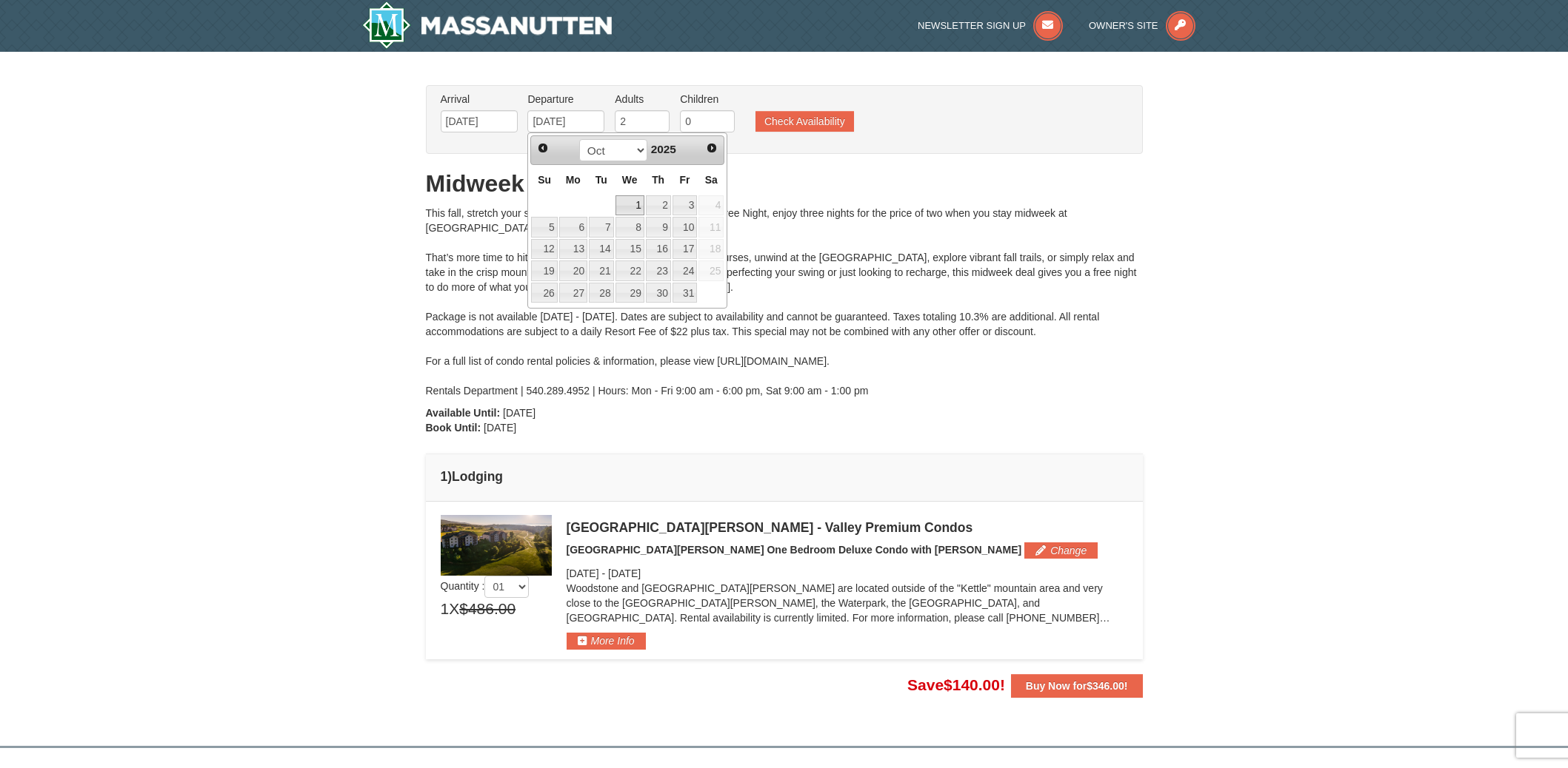
click at [637, 205] on link "1" at bounding box center [630, 205] width 29 height 20
type input "[DATE]"
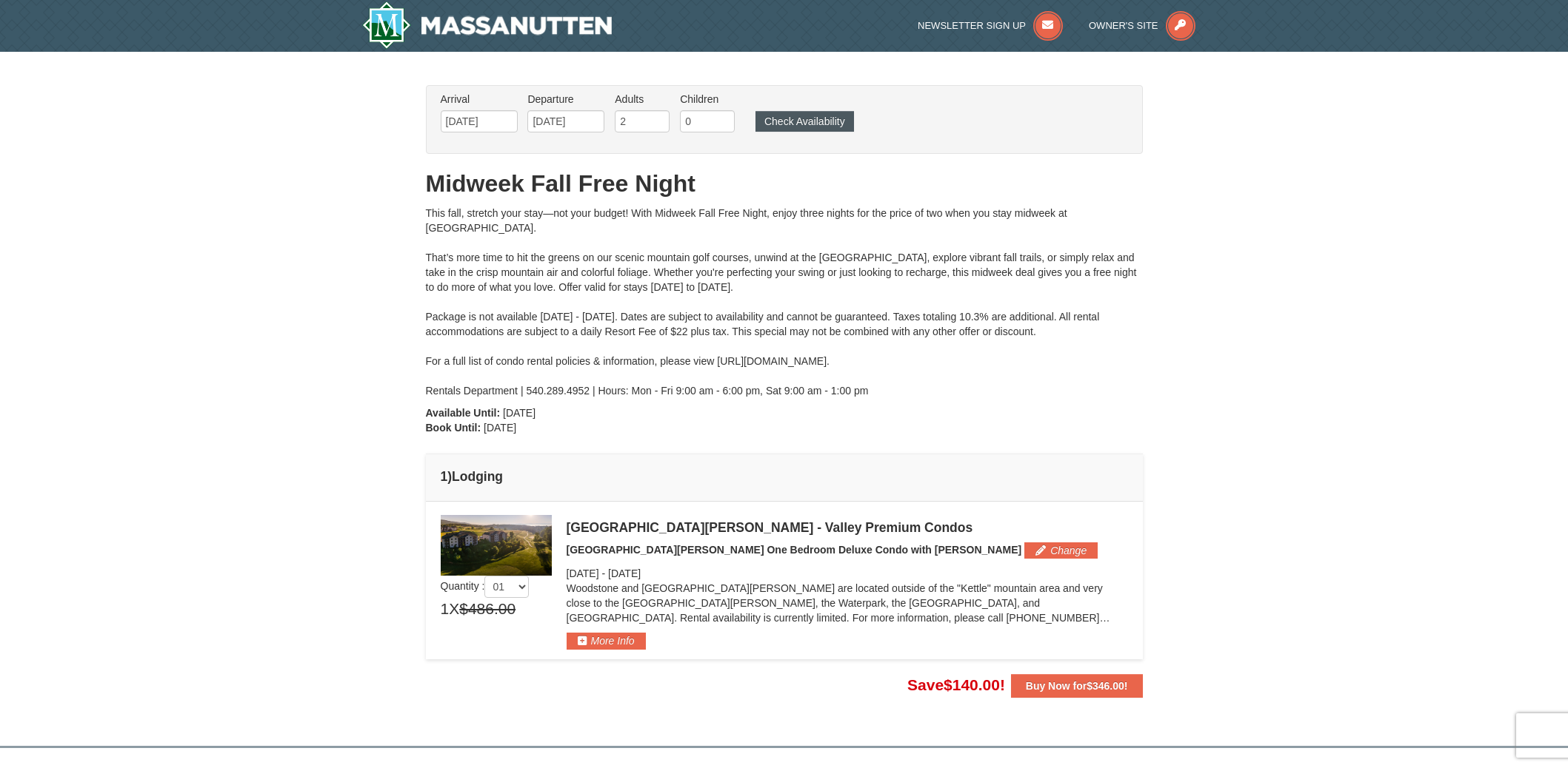
click at [784, 118] on button "Check Availability" at bounding box center [805, 121] width 99 height 20
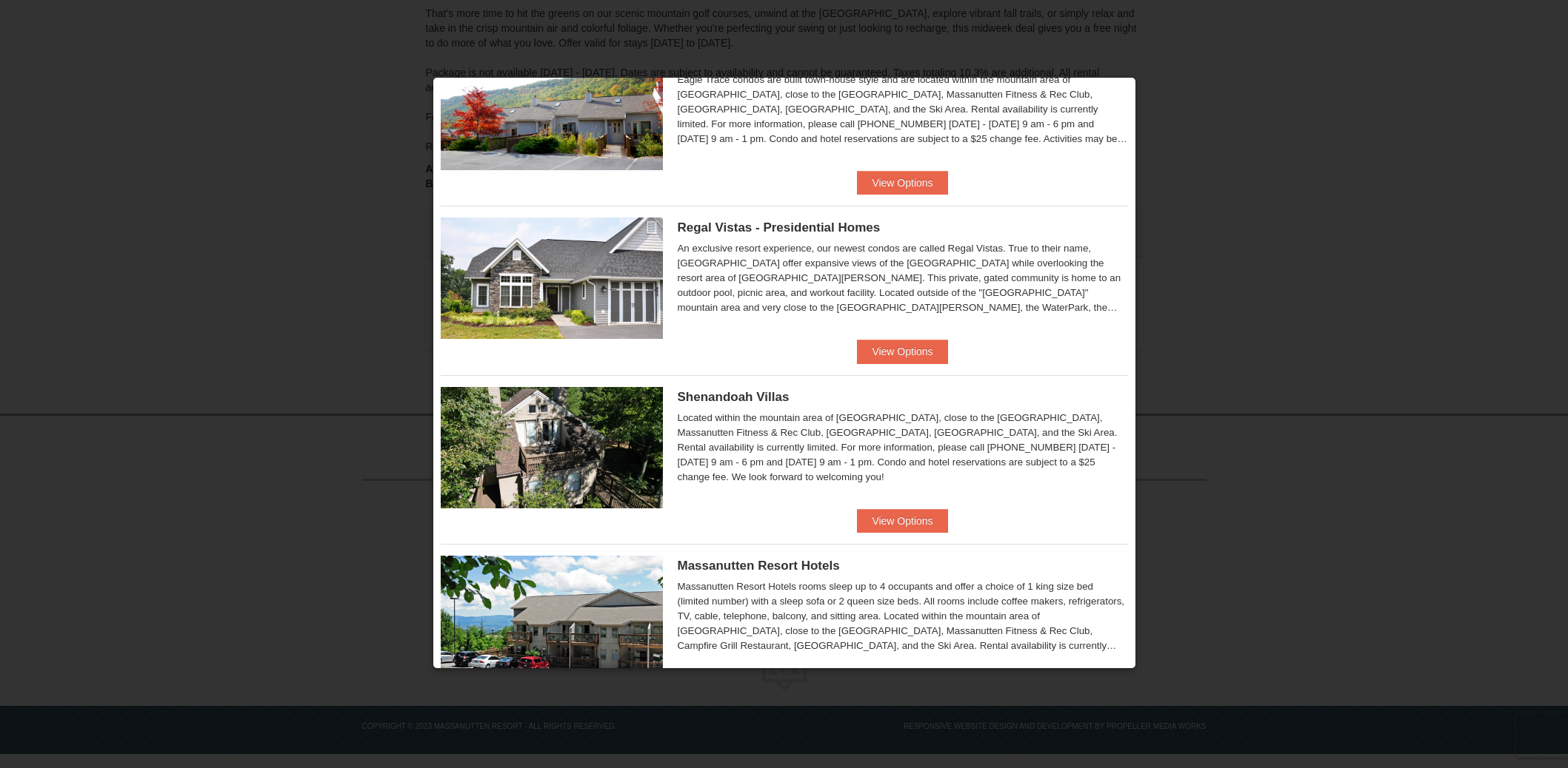
scroll to position [82, 0]
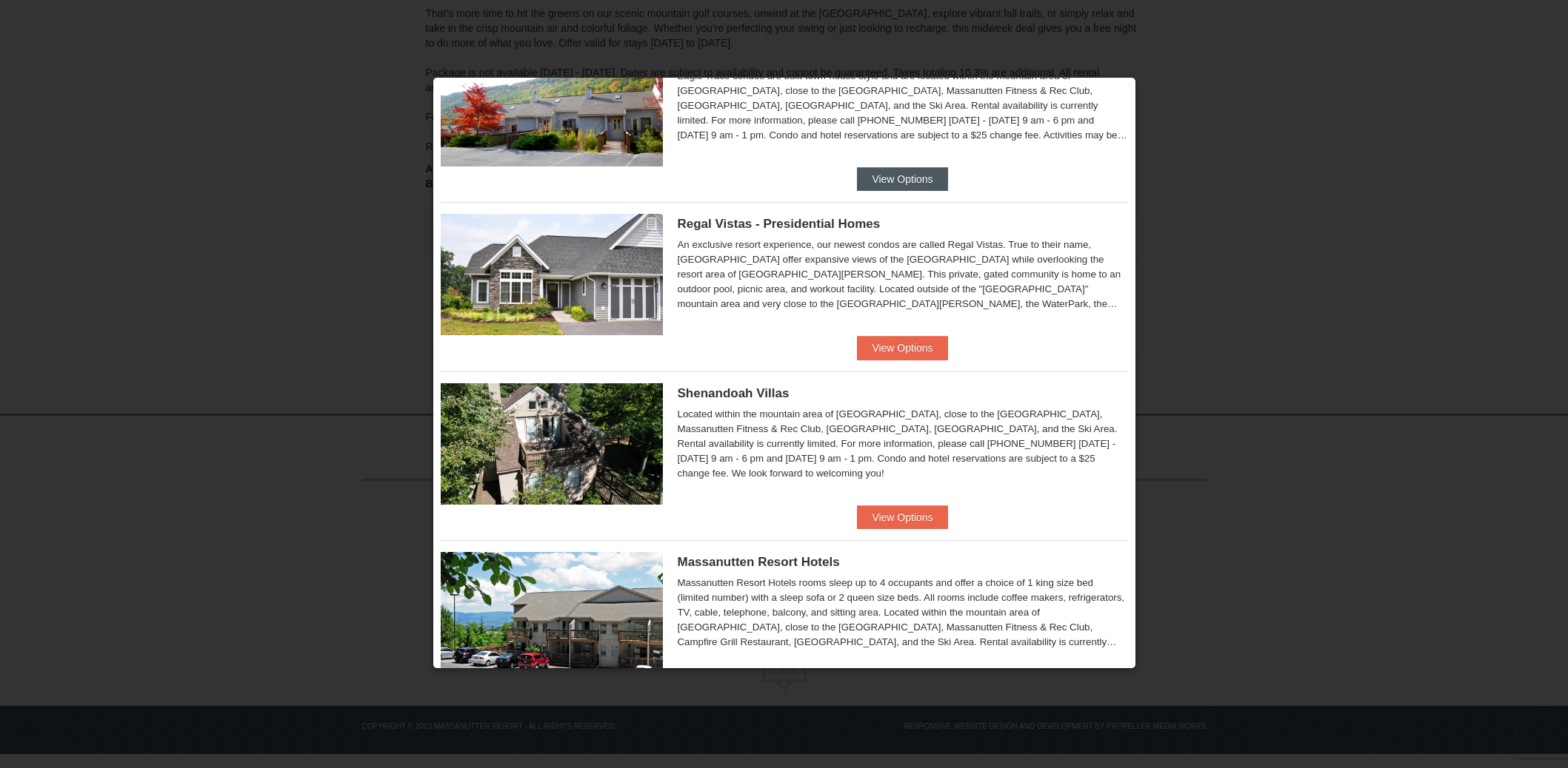
click at [889, 177] on button "View Options" at bounding box center [901, 179] width 90 height 23
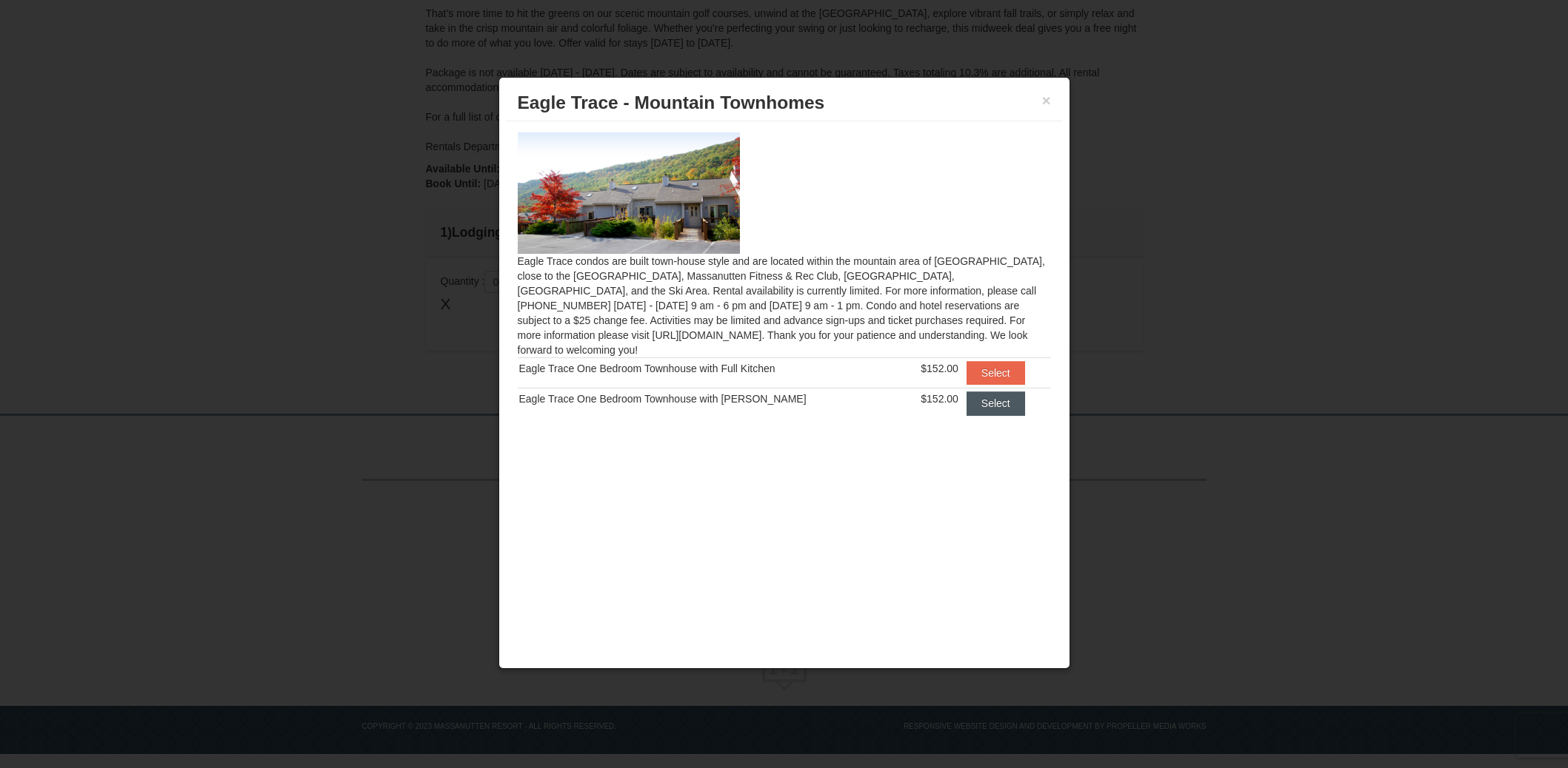
click at [997, 391] on button "Select" at bounding box center [995, 403] width 58 height 23
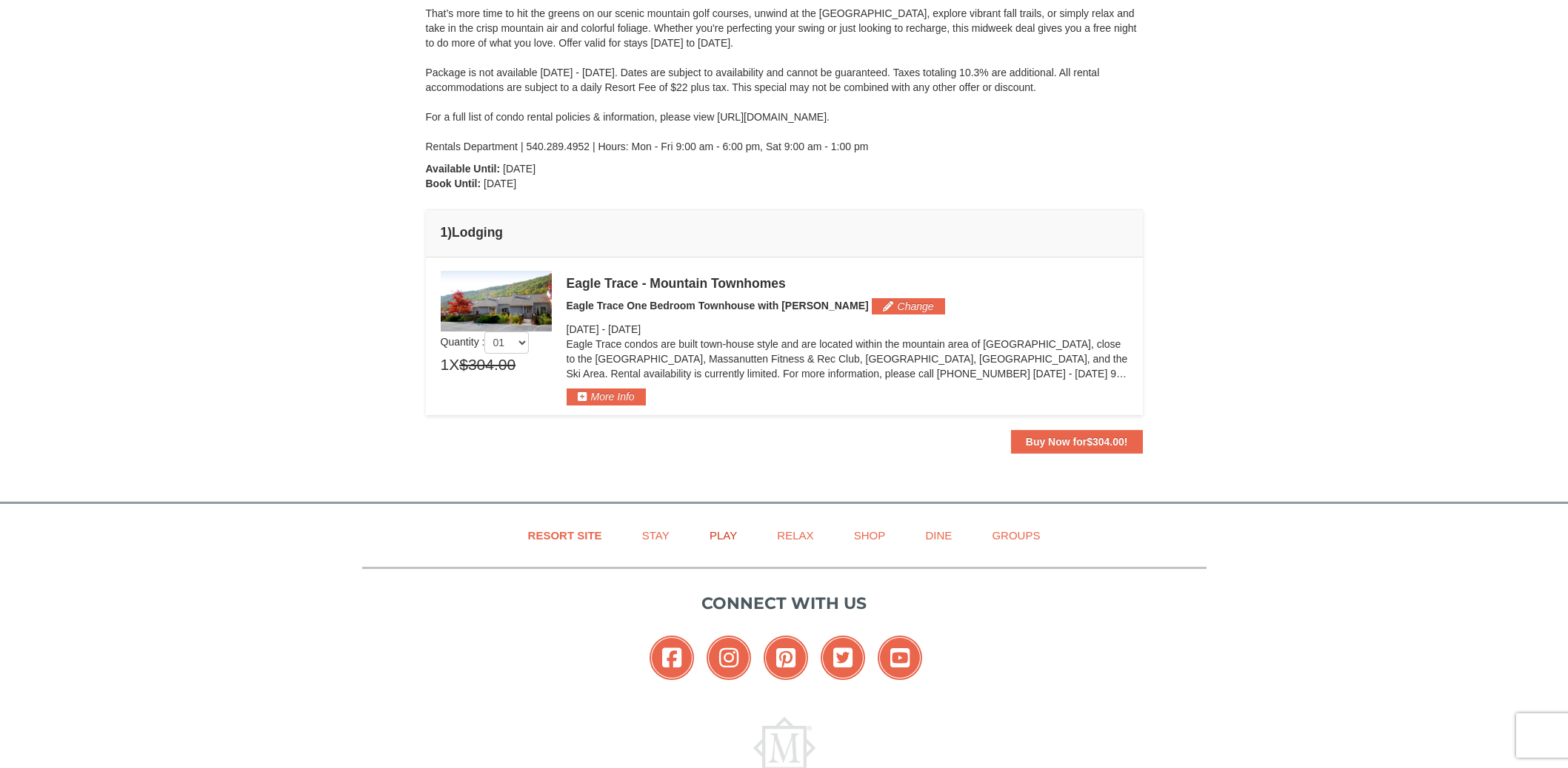
click at [729, 536] on link "Play" at bounding box center [723, 536] width 64 height 33
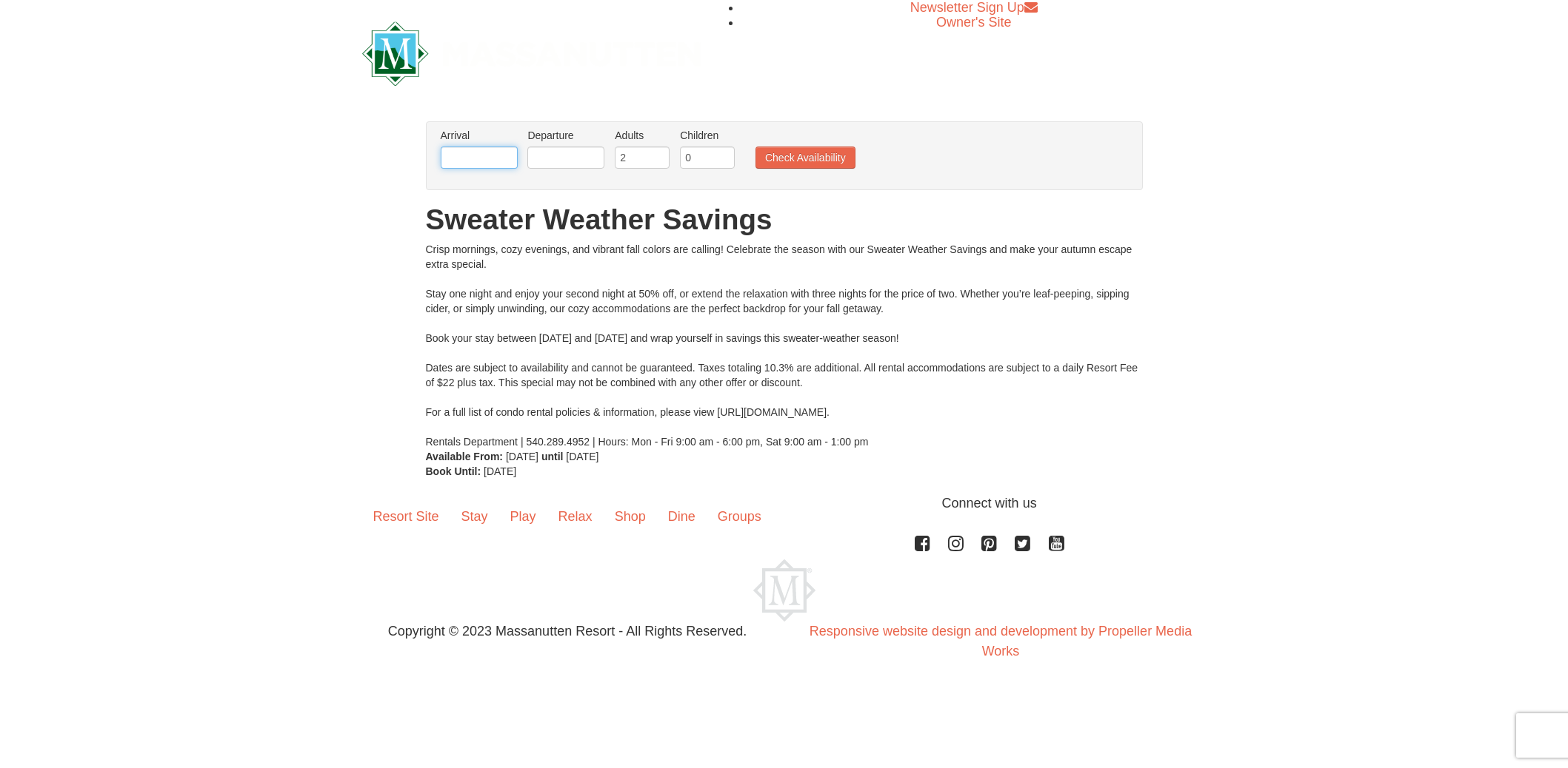
click at [490, 165] on input "text" at bounding box center [479, 157] width 77 height 22
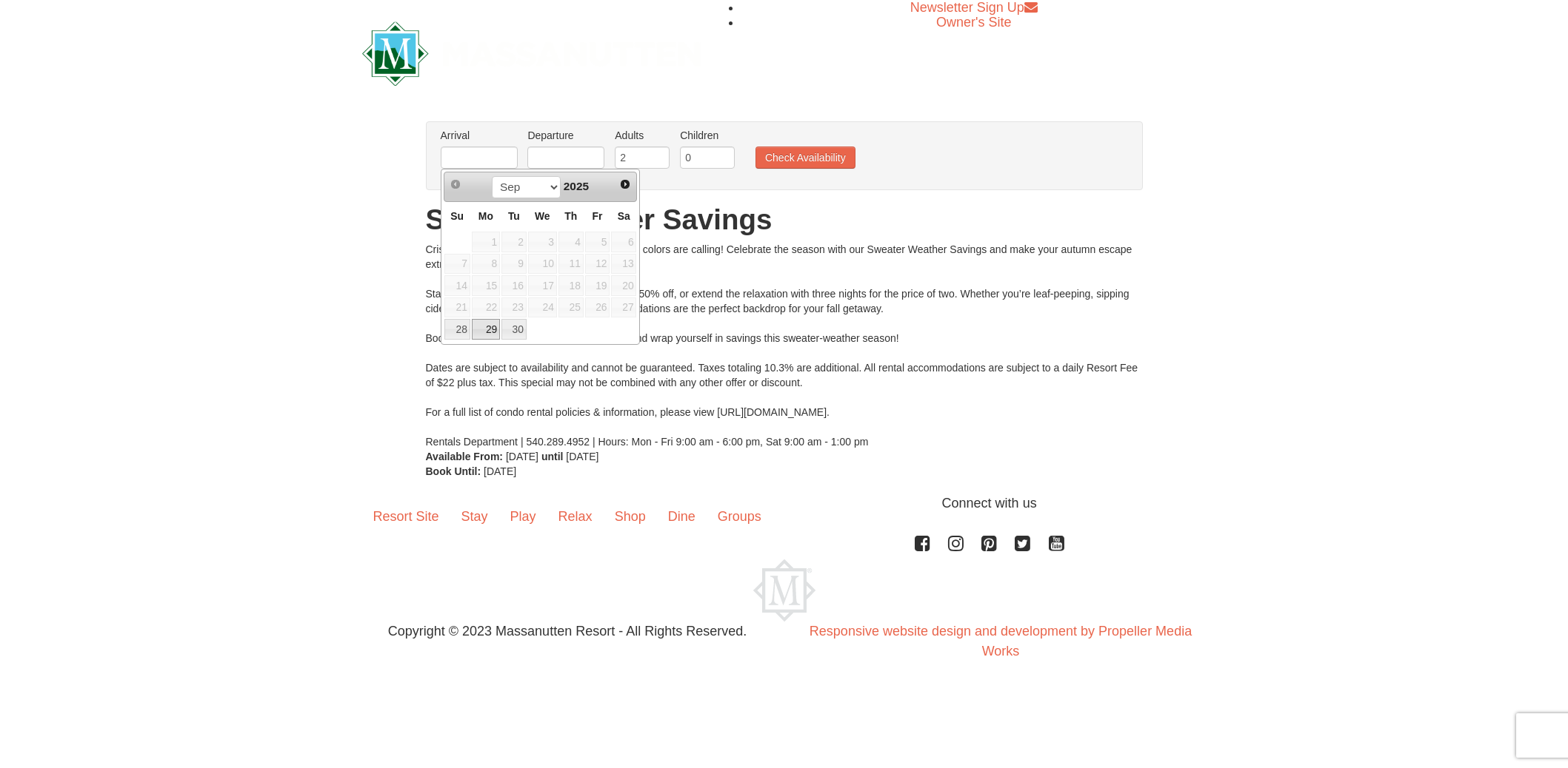
click at [495, 331] on link "29" at bounding box center [486, 328] width 28 height 20
type input "[DATE]"
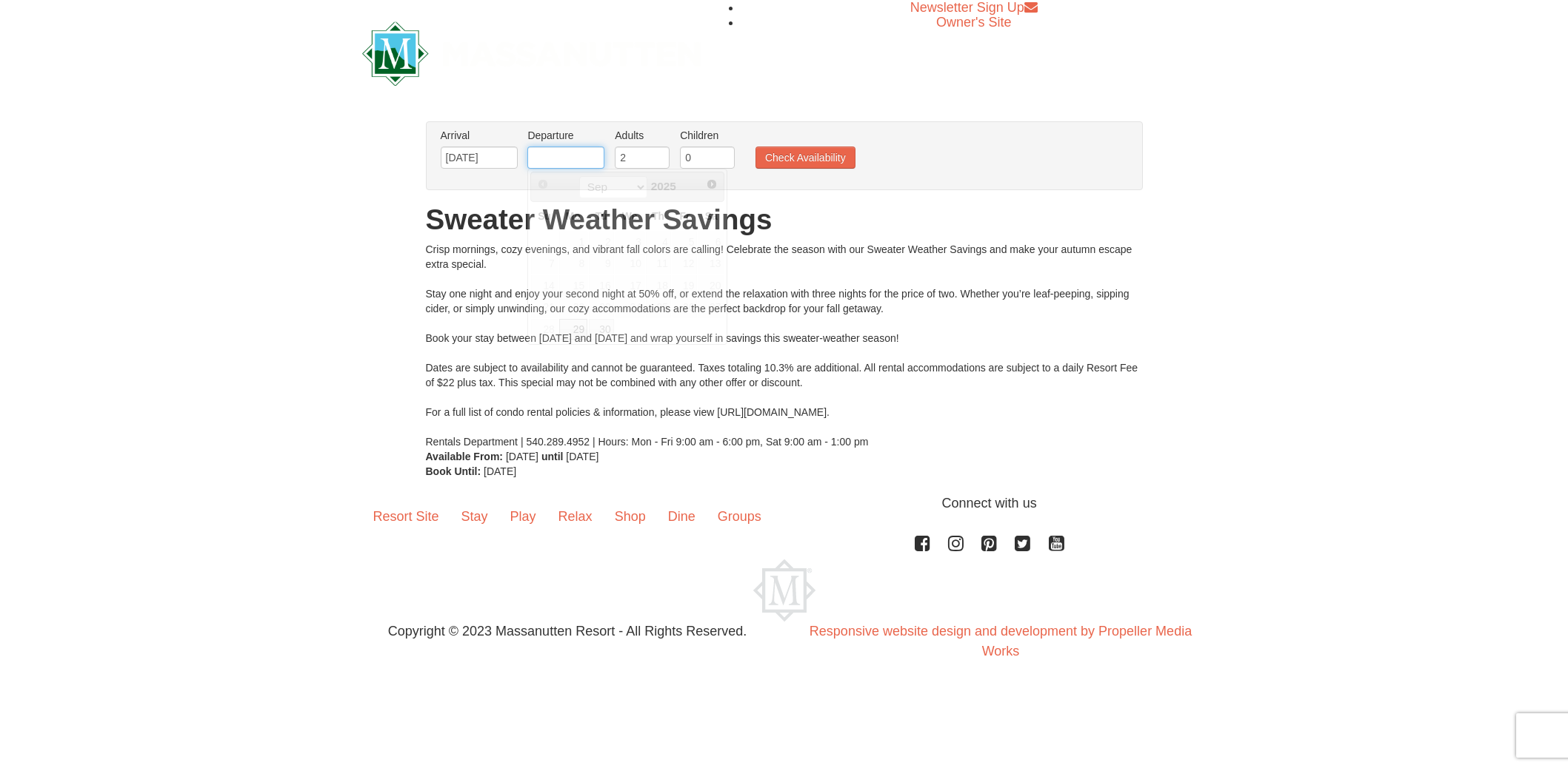
click at [581, 153] on input "text" at bounding box center [565, 157] width 77 height 22
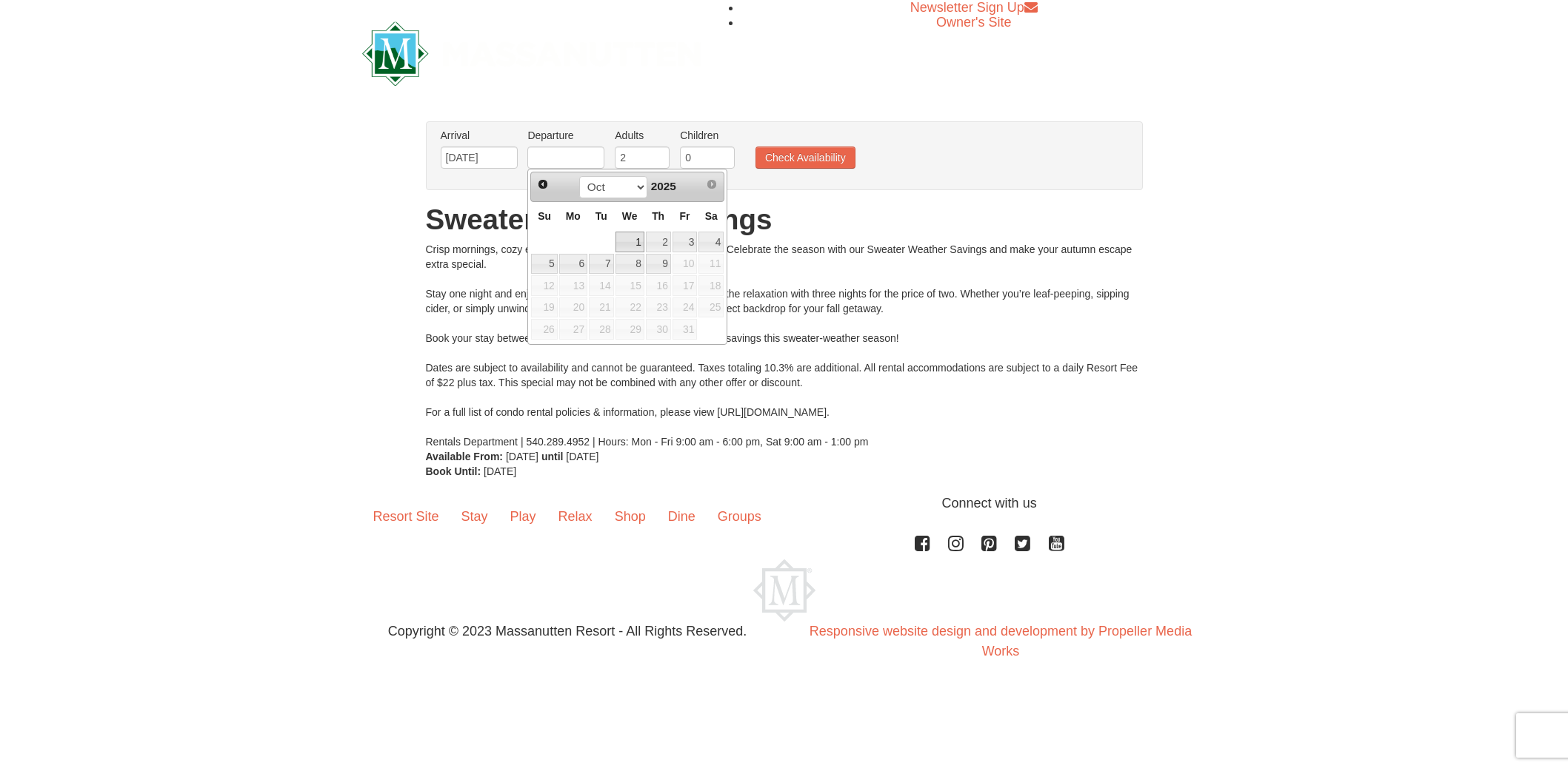
click at [640, 238] on link "1" at bounding box center [630, 241] width 29 height 20
type input "[DATE]"
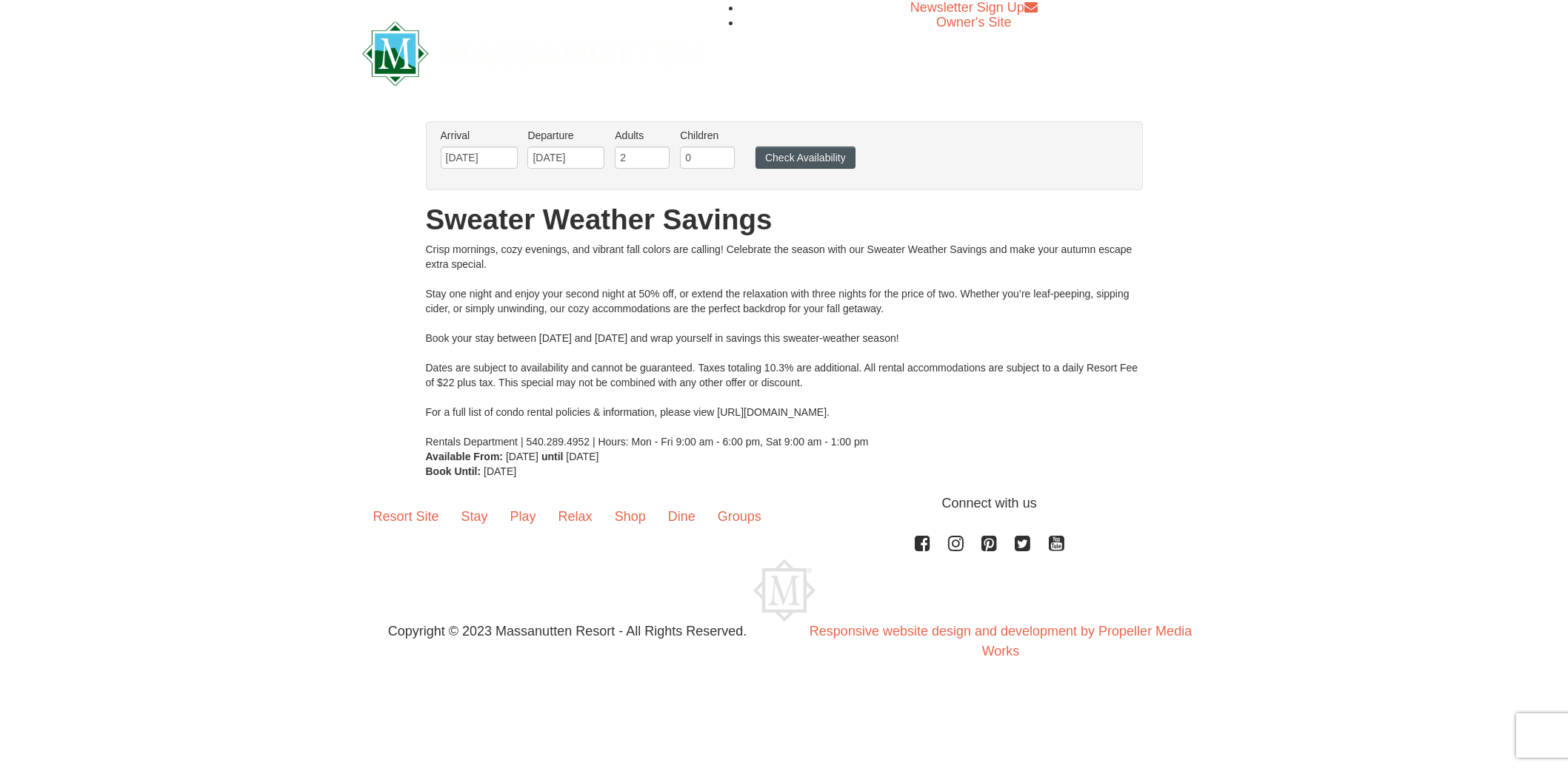
click at [782, 152] on button "Check Availability" at bounding box center [805, 157] width 100 height 22
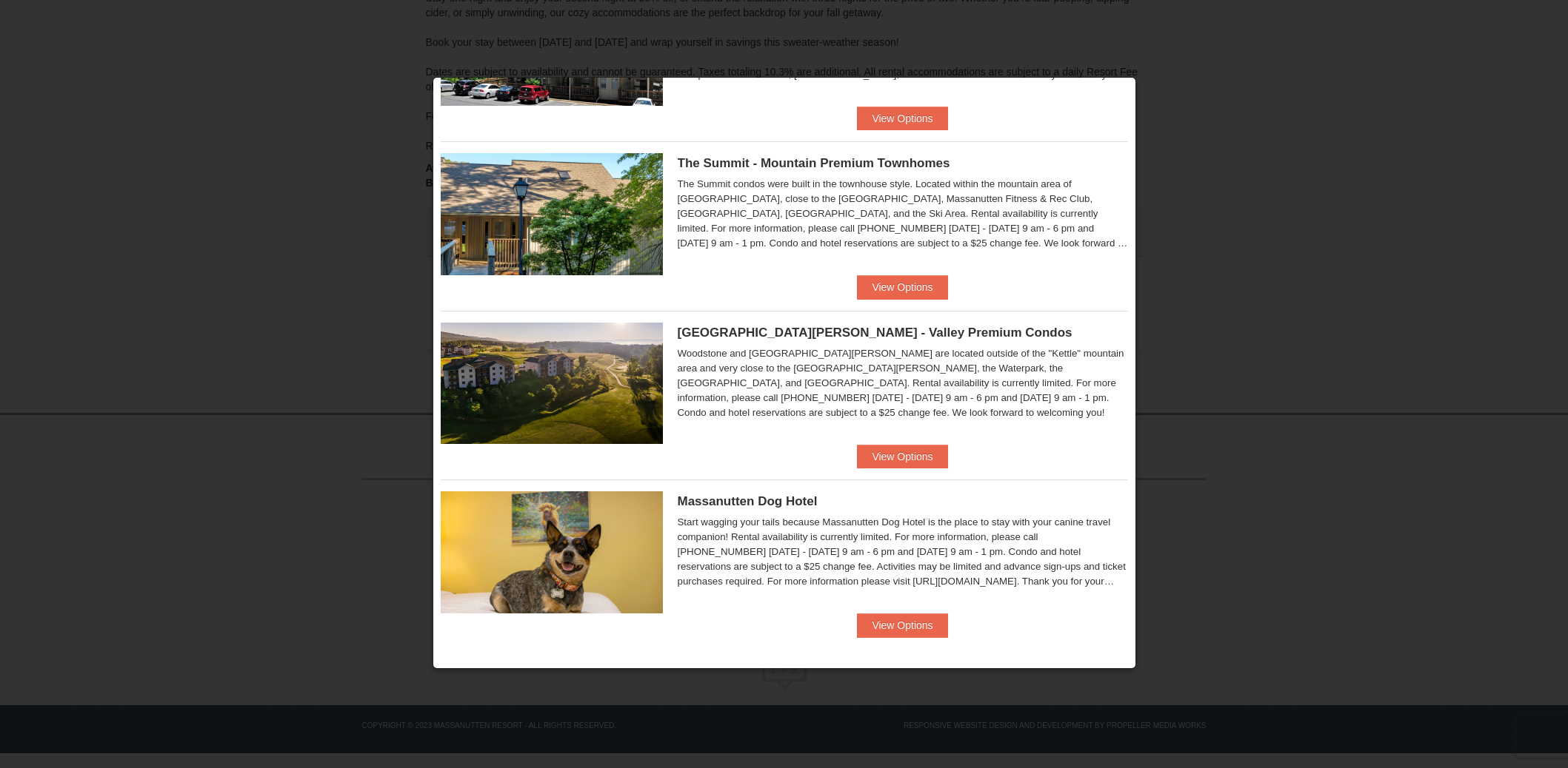
scroll to position [259, 0]
click at [900, 446] on button "View Options" at bounding box center [901, 456] width 90 height 23
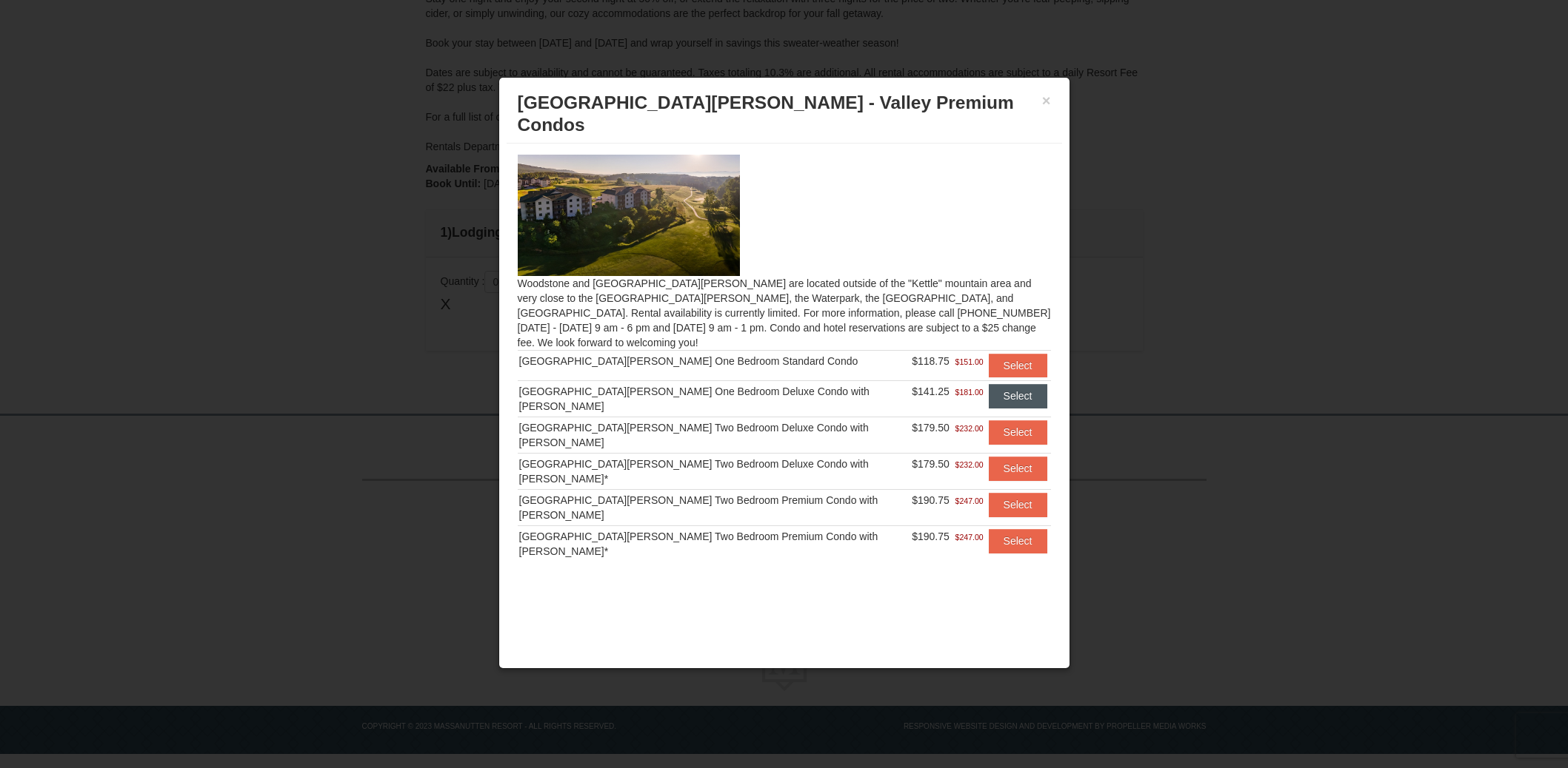
click at [1008, 384] on button "Select" at bounding box center [1018, 396] width 58 height 23
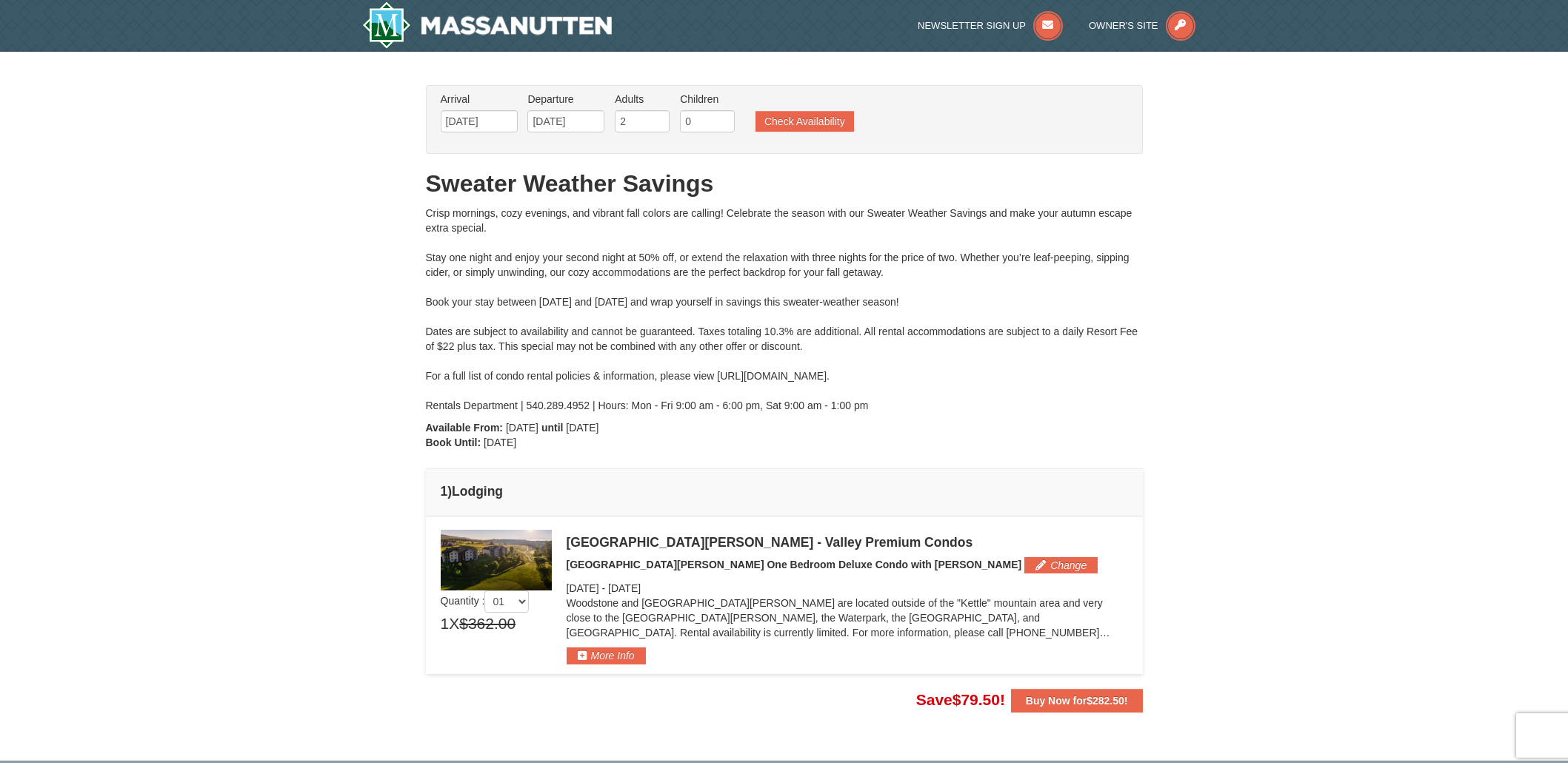
scroll to position [0, 0]
